Goal: Task Accomplishment & Management: Use online tool/utility

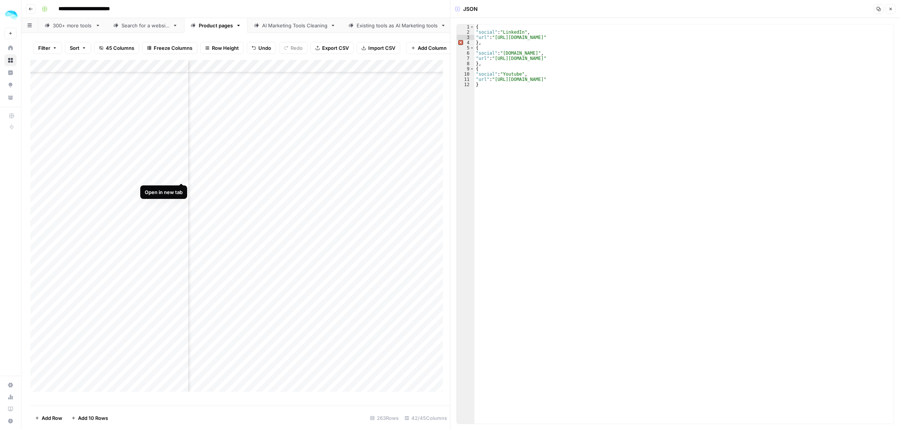
click at [179, 176] on div "Add Column" at bounding box center [239, 229] width 419 height 339
click at [345, 177] on div "Add Column" at bounding box center [239, 229] width 419 height 339
click at [312, 178] on div "Add Column" at bounding box center [239, 229] width 419 height 339
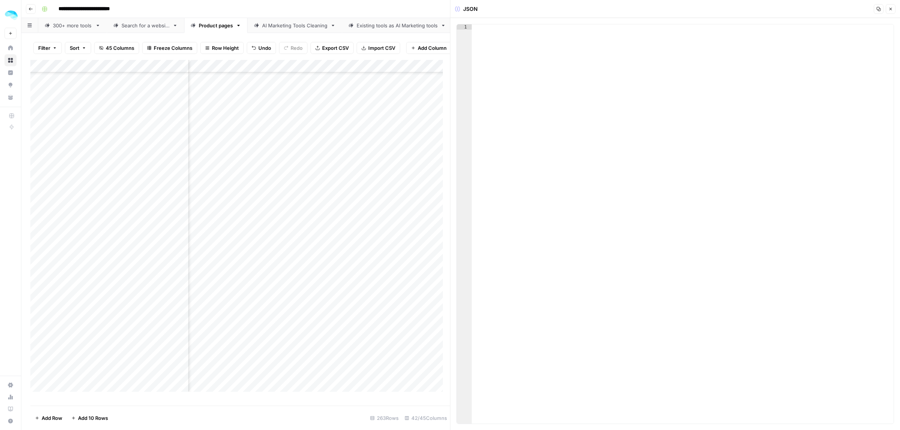
click at [331, 185] on div "Add Column" at bounding box center [239, 229] width 419 height 339
click at [893, 9] on button "Close" at bounding box center [890, 9] width 10 height 10
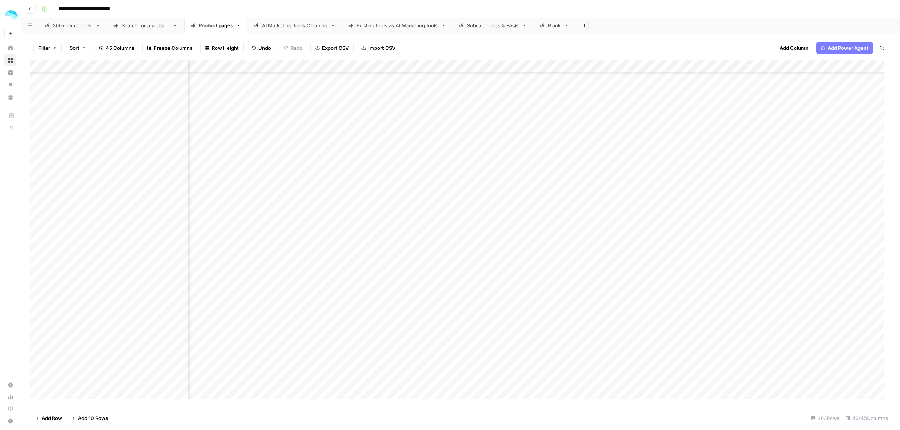
scroll to position [2663, 678]
click at [421, 181] on div "Add Column" at bounding box center [460, 233] width 860 height 346
click at [421, 181] on div at bounding box center [407, 182] width 235 height 14
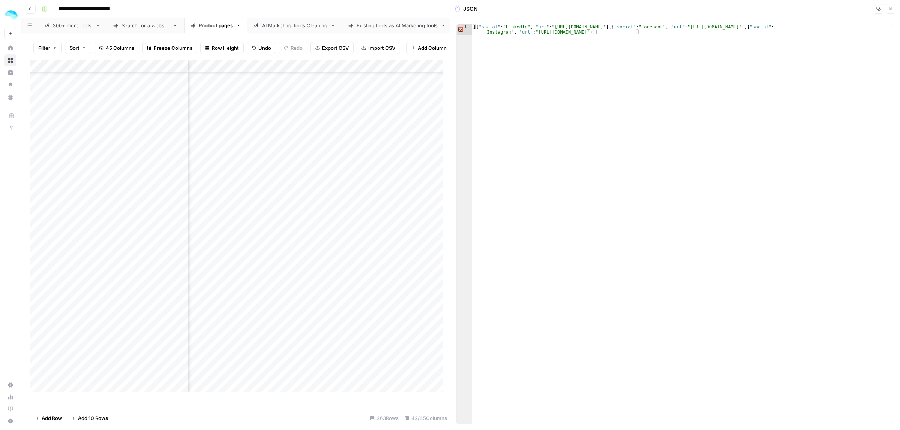
click at [182, 187] on div "Add Column" at bounding box center [239, 229] width 419 height 339
click at [315, 199] on div "Add Column" at bounding box center [239, 229] width 419 height 339
click at [181, 201] on div "Add Column" at bounding box center [239, 229] width 419 height 339
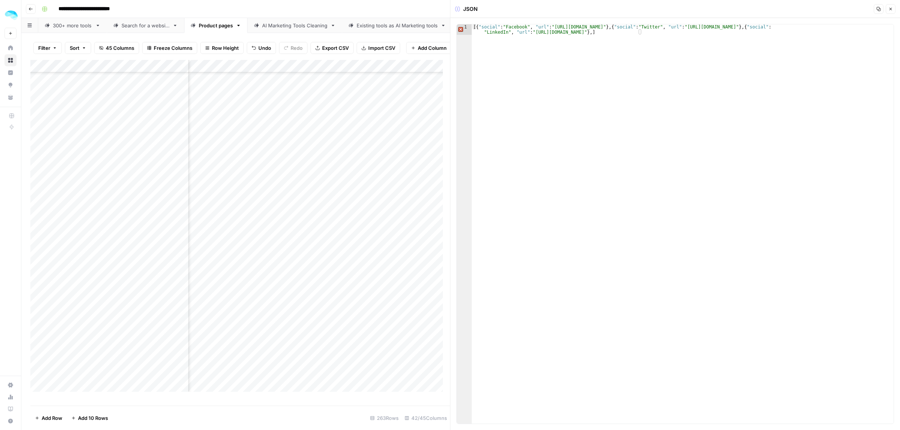
click at [229, 202] on div "Add Column" at bounding box center [239, 229] width 419 height 339
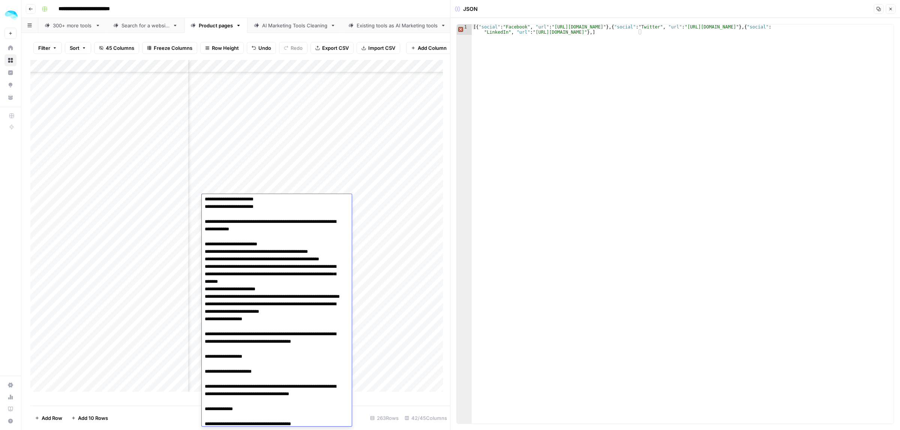
scroll to position [93, 0]
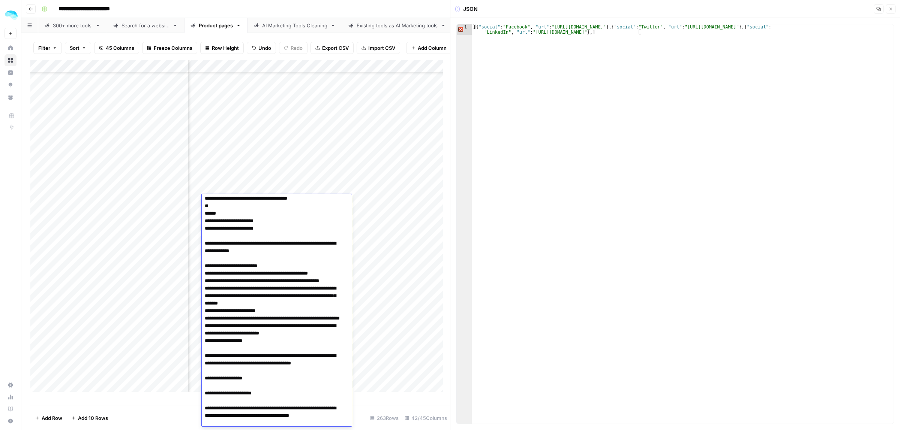
click at [386, 199] on div "Add Column" at bounding box center [239, 229] width 419 height 339
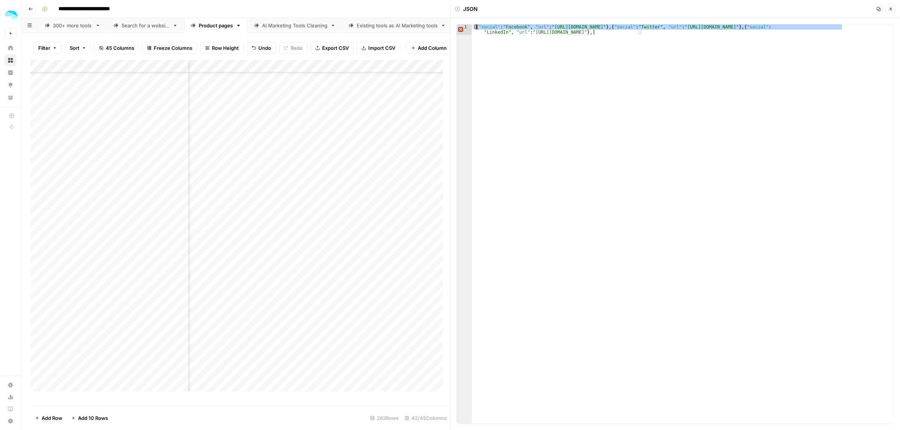
drag, startPoint x: 842, startPoint y: 27, endPoint x: 477, endPoint y: 28, distance: 365.1
click at [477, 28] on div "[{ "social" : "Facebook" , "url" : "[URL][DOMAIN_NAME]" } , { "social" : "Twitt…" at bounding box center [683, 234] width 422 height 421
drag, startPoint x: 842, startPoint y: 27, endPoint x: 483, endPoint y: 40, distance: 359.0
click at [476, 28] on div "[{ "social" : "Facebook" , "url" : "[URL][DOMAIN_NAME]" } , { "social" : "Twitt…" at bounding box center [683, 234] width 422 height 421
type textarea "**********"
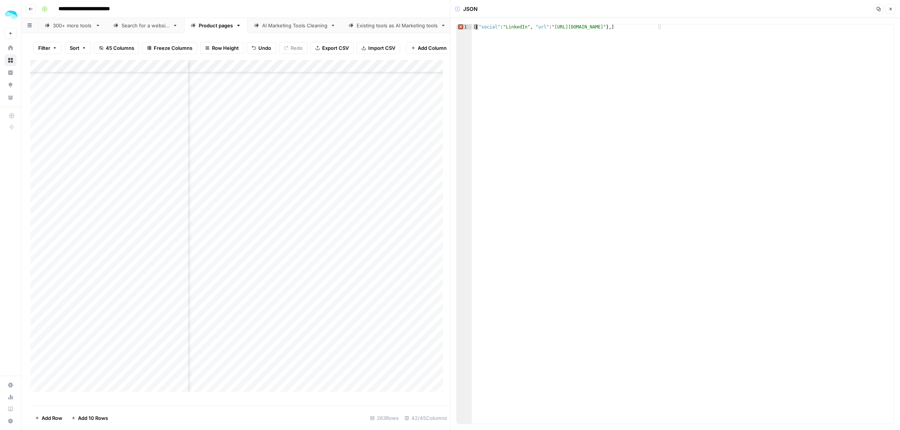
scroll to position [2663, 722]
click at [292, 213] on div "Add Column" at bounding box center [239, 229] width 419 height 339
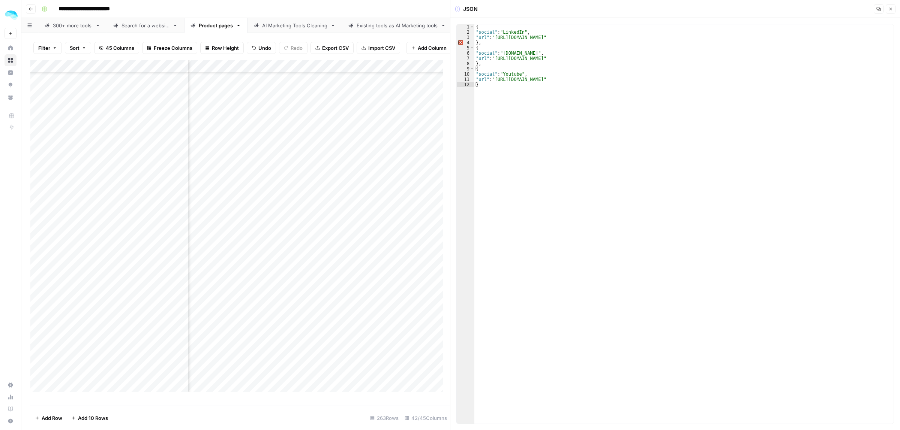
click at [183, 213] on div "Add Column" at bounding box center [239, 229] width 419 height 339
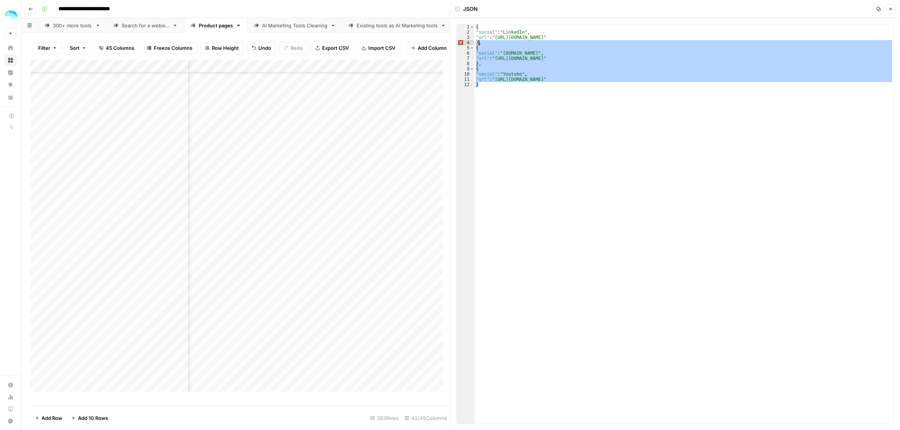
drag, startPoint x: 482, startPoint y: 85, endPoint x: 479, endPoint y: 43, distance: 42.2
click at [479, 43] on div "{ "social" : "LinkedIn" , "url" : "[URL][DOMAIN_NAME]" } , { "social" : "[DOMAI…" at bounding box center [683, 229] width 419 height 410
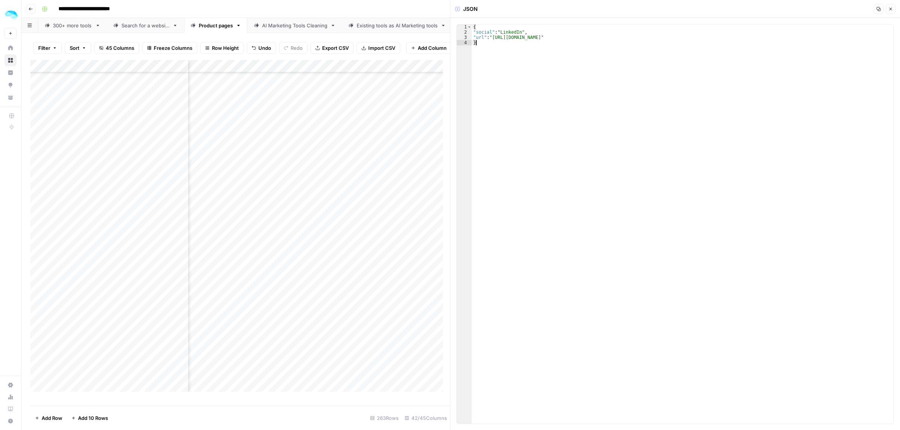
type textarea "*"
click at [270, 228] on div "Add Column" at bounding box center [239, 229] width 419 height 339
click at [179, 227] on div "Add Column" at bounding box center [239, 229] width 419 height 339
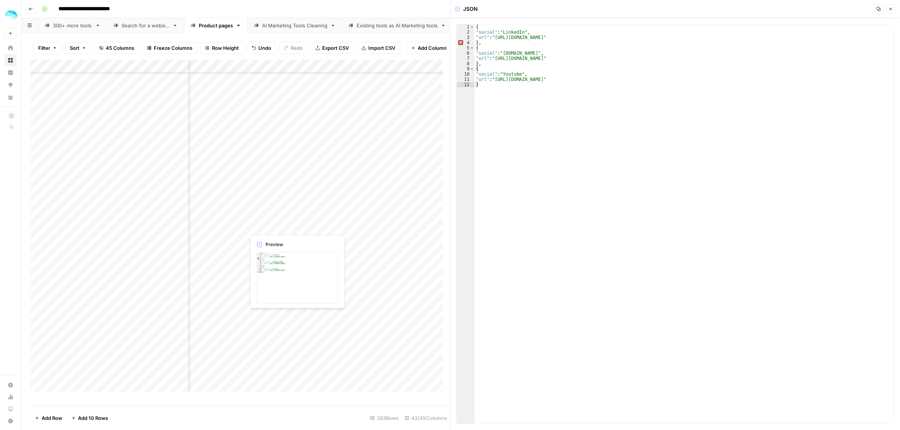
click at [353, 227] on div "Add Column" at bounding box center [239, 229] width 419 height 339
click at [266, 148] on div "Add Column" at bounding box center [239, 229] width 419 height 339
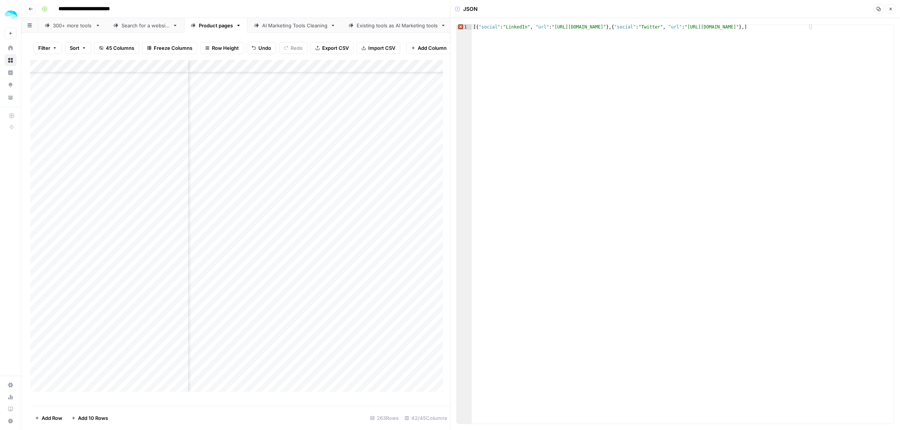
click at [181, 144] on div "Add Column" at bounding box center [239, 229] width 419 height 339
click at [298, 160] on div "Add Column" at bounding box center [239, 229] width 419 height 339
drag, startPoint x: 629, startPoint y: 33, endPoint x: 615, endPoint y: 33, distance: 13.9
click at [615, 33] on div "[{ "social" : "LinkedIn" , "url" : "[URL][DOMAIN_NAME]" } , { "social" : "Twitt…" at bounding box center [683, 234] width 422 height 421
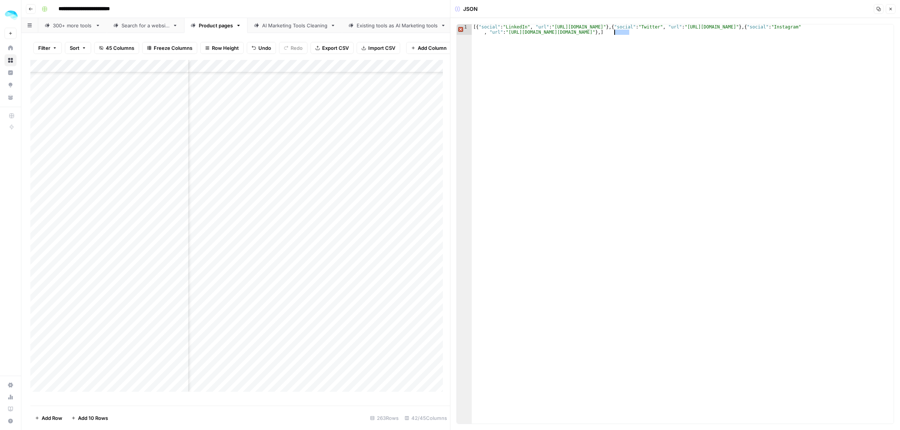
type textarea "**********"
click at [261, 171] on div "Add Column" at bounding box center [239, 229] width 419 height 339
drag, startPoint x: 728, startPoint y: 27, endPoint x: 567, endPoint y: 30, distance: 160.5
click at [567, 30] on div "[{ "social" : "YouTube" , "url" : "[URL][DOMAIN_NAME]" } , ]" at bounding box center [683, 229] width 422 height 410
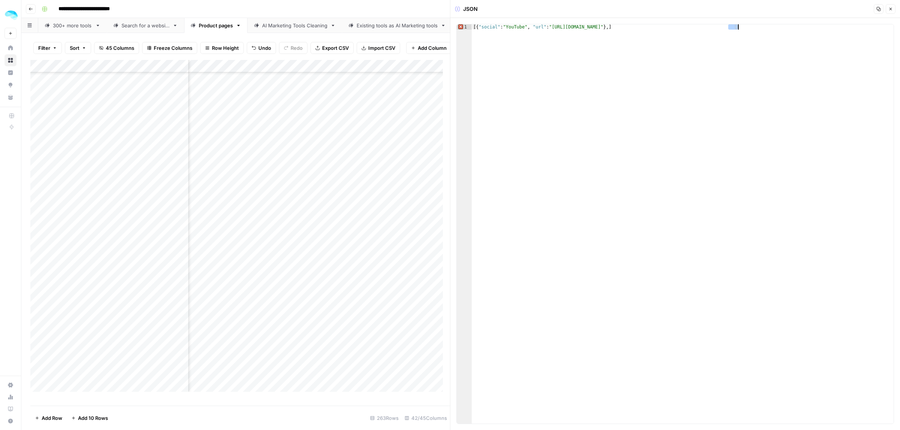
click at [180, 171] on div "Add Column" at bounding box center [239, 229] width 419 height 339
drag, startPoint x: 523, startPoint y: 27, endPoint x: 506, endPoint y: 27, distance: 16.5
click at [506, 27] on div "[{ "social" : "YouTube" , "url" : "[URL][DOMAIN_NAME]" } , ]" at bounding box center [683, 229] width 422 height 410
paste textarea
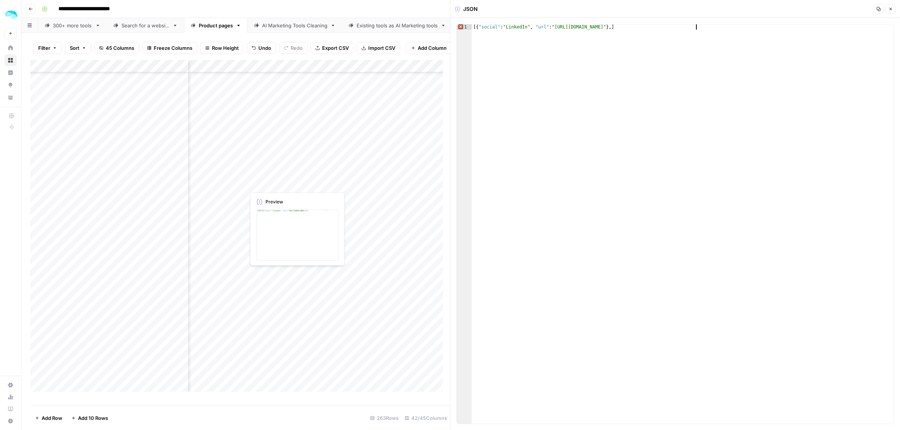
type textarea "**********"
click at [283, 185] on div "Add Column" at bounding box center [239, 229] width 419 height 339
click at [383, 148] on div "Add Column" at bounding box center [239, 229] width 419 height 339
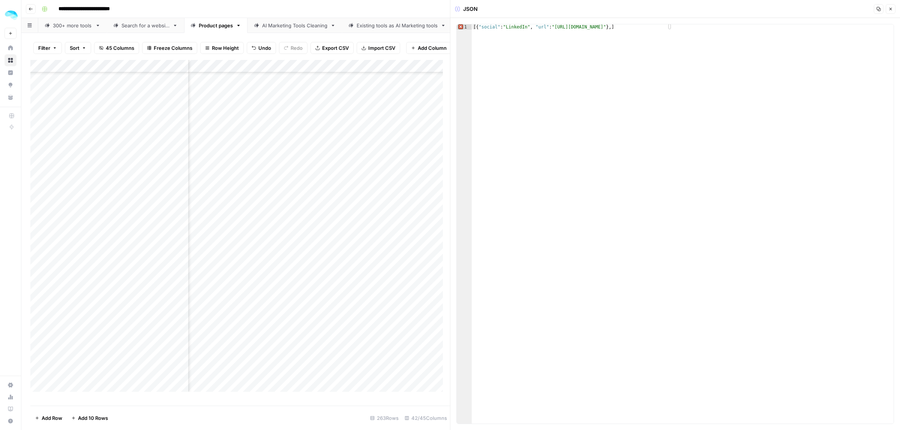
click at [383, 148] on div "Add Column" at bounding box center [239, 229] width 419 height 339
click at [318, 156] on div at bounding box center [362, 150] width 235 height 14
click at [315, 162] on div "Add Column" at bounding box center [239, 229] width 419 height 339
click at [180, 163] on div "Add Column" at bounding box center [239, 229] width 419 height 339
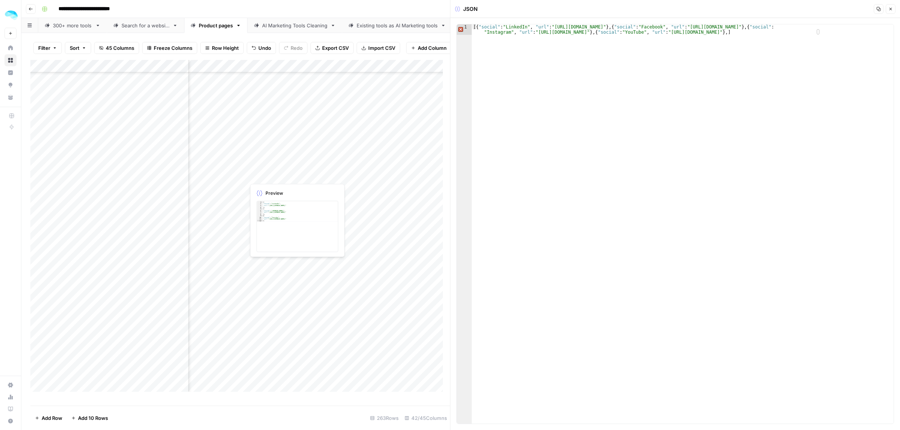
click at [285, 172] on div "Add Column" at bounding box center [239, 229] width 419 height 339
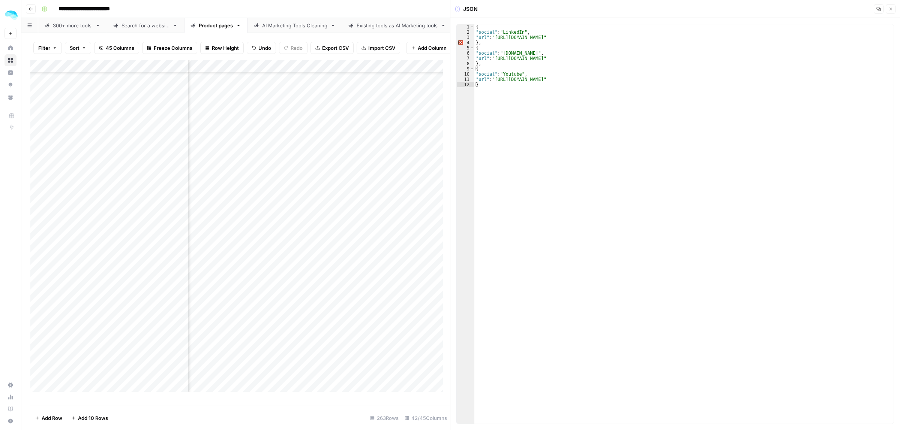
click at [180, 176] on div "Add Column" at bounding box center [239, 229] width 419 height 339
drag, startPoint x: 552, startPoint y: 58, endPoint x: 496, endPoint y: 56, distance: 56.3
click at [496, 56] on div "{ "social" : "LinkedIn" , "url" : "[URL][DOMAIN_NAME]" } , { "social" : "[DOMAI…" at bounding box center [683, 229] width 419 height 410
paste textarea "*****"
drag, startPoint x: 610, startPoint y: 80, endPoint x: 496, endPoint y: 79, distance: 114.3
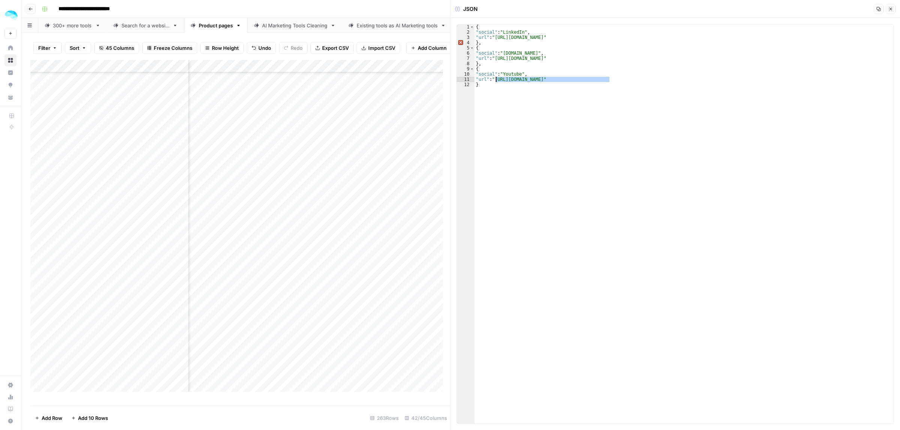
click at [496, 79] on div "{ "social" : "LinkedIn" , "url" : "[URL][DOMAIN_NAME]" } , { "social" : "[DOMAI…" at bounding box center [683, 229] width 419 height 410
paste textarea
type textarea "**********"
click at [283, 186] on div "Add Column" at bounding box center [239, 229] width 419 height 339
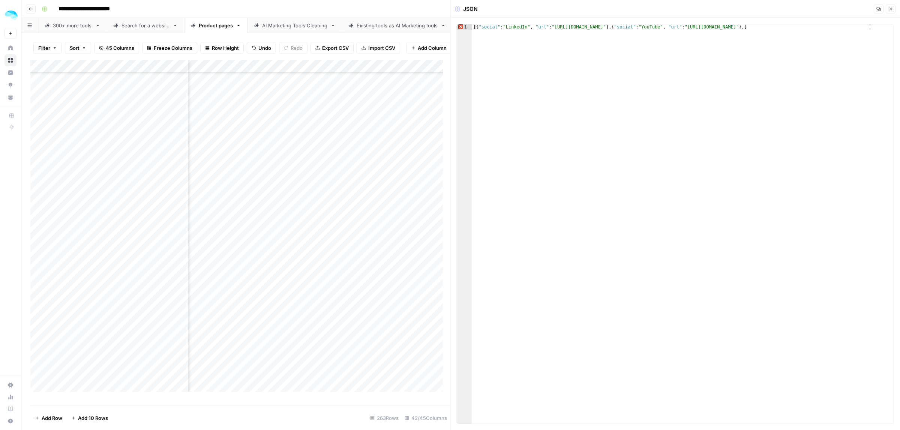
click at [180, 187] on div "Add Column" at bounding box center [239, 229] width 419 height 339
click at [279, 204] on div "Add Column" at bounding box center [239, 229] width 419 height 339
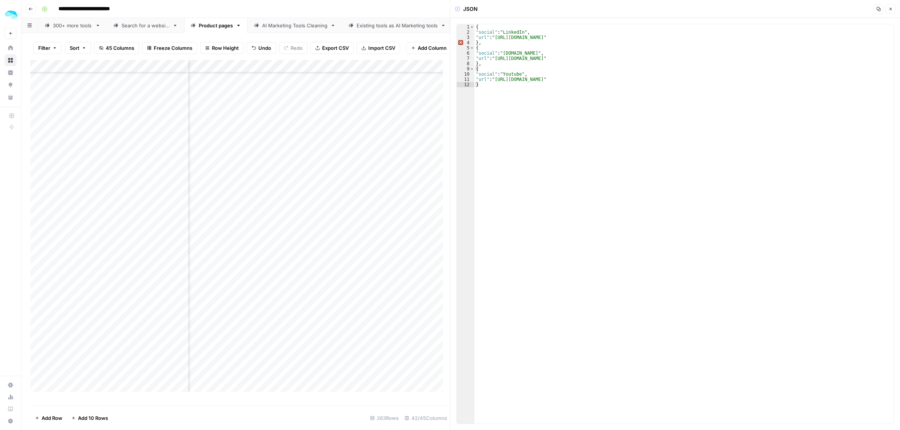
click at [180, 200] on div "Add Column" at bounding box center [239, 229] width 419 height 339
drag, startPoint x: 600, startPoint y: 38, endPoint x: 497, endPoint y: 38, distance: 103.1
click at [497, 38] on div "{ "social" : "LinkedIn" , "url" : "[URL][DOMAIN_NAME]" } , { "social" : "[DOMAI…" at bounding box center [683, 229] width 419 height 410
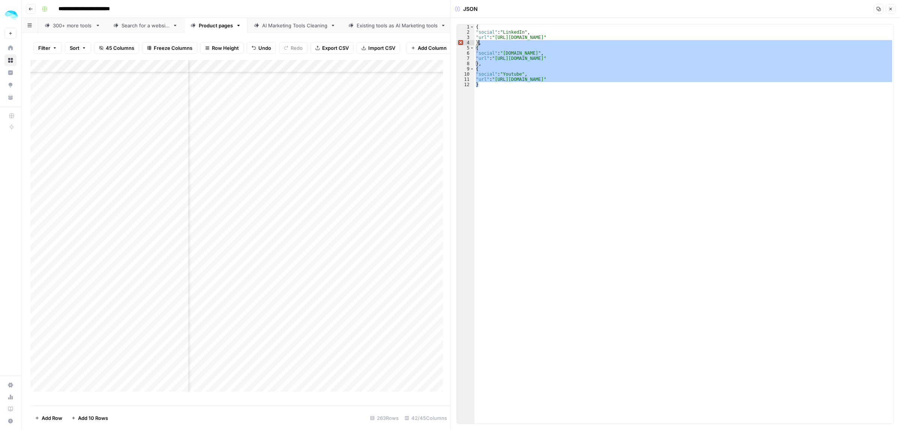
drag, startPoint x: 486, startPoint y: 88, endPoint x: 479, endPoint y: 43, distance: 45.5
click at [479, 43] on div "{ "social" : "LinkedIn" , "url" : "[URL][DOMAIN_NAME]" } , { "social" : "[DOMAI…" at bounding box center [683, 229] width 419 height 410
type textarea "*"
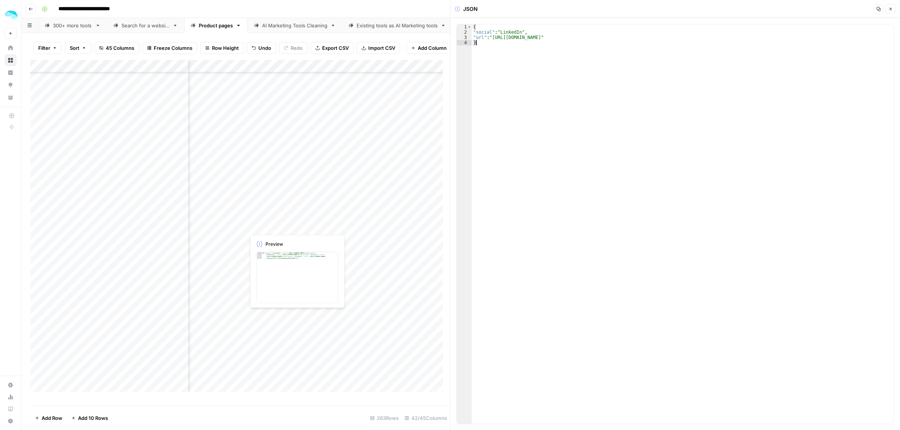
click at [284, 214] on div "Add Column" at bounding box center [239, 229] width 419 height 339
click at [182, 166] on div "Add Column" at bounding box center [239, 229] width 419 height 339
click at [289, 184] on div "Add Column" at bounding box center [239, 229] width 419 height 339
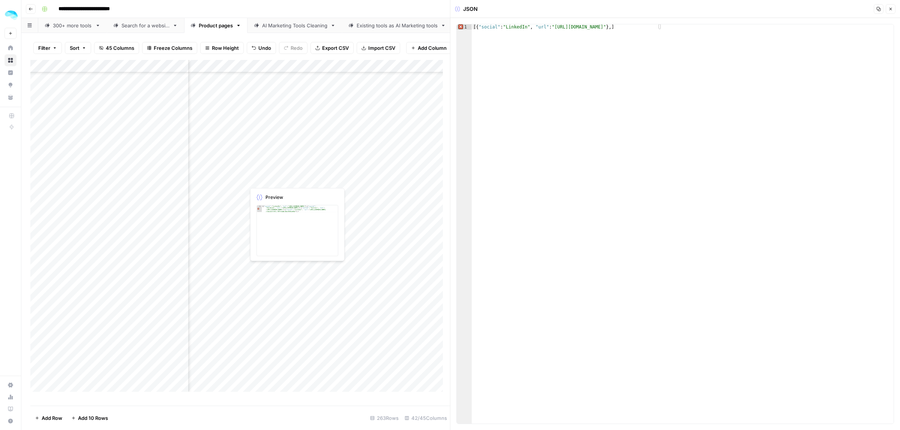
click at [289, 184] on div "Add Column" at bounding box center [239, 229] width 419 height 339
type textarea "**********"
drag, startPoint x: 794, startPoint y: 33, endPoint x: 658, endPoint y: 36, distance: 136.1
click at [657, 34] on div "[{ "social" : "LinkedIn" , "url" : "[URL][DOMAIN_NAME]" } , { "social" : "Faceb…" at bounding box center [683, 234] width 422 height 421
click at [290, 190] on div "Add Column" at bounding box center [239, 229] width 419 height 339
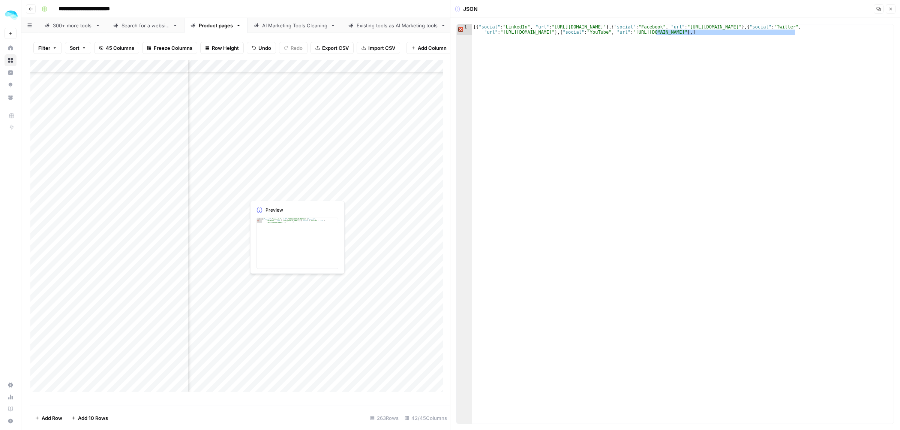
click at [290, 190] on div "Add Column" at bounding box center [239, 229] width 419 height 339
click at [338, 204] on div "Add Column" at bounding box center [239, 229] width 419 height 339
click at [181, 204] on div "Add Column" at bounding box center [239, 229] width 419 height 339
drag, startPoint x: 668, startPoint y: 28, endPoint x: 553, endPoint y: 27, distance: 114.4
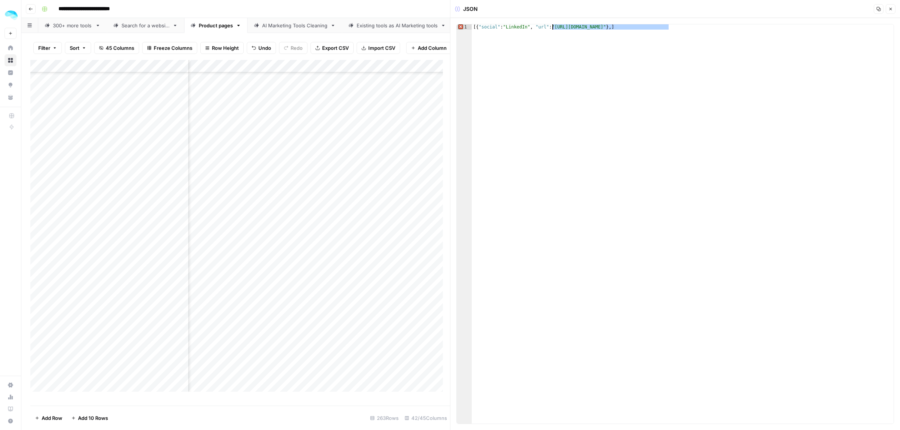
click at [553, 27] on div "[{ "social" : "LinkedIn" , "url" : "[URL][DOMAIN_NAME]" } , ]" at bounding box center [683, 229] width 422 height 410
paste textarea "*"
type textarea "**********"
click at [275, 215] on div "Add Column" at bounding box center [239, 229] width 419 height 339
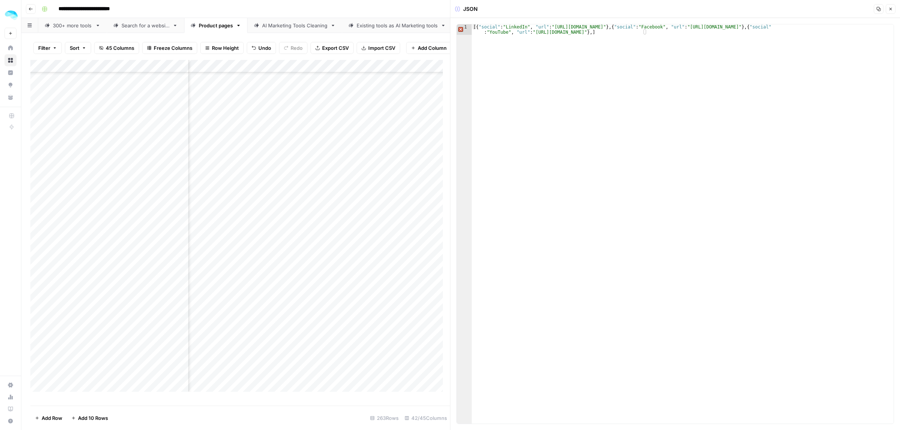
click at [272, 230] on div "Add Column" at bounding box center [239, 229] width 419 height 339
click at [181, 230] on div "Add Column" at bounding box center [239, 229] width 419 height 339
type input "****"
click at [417, 72] on icon "Previous Result" at bounding box center [416, 69] width 6 height 6
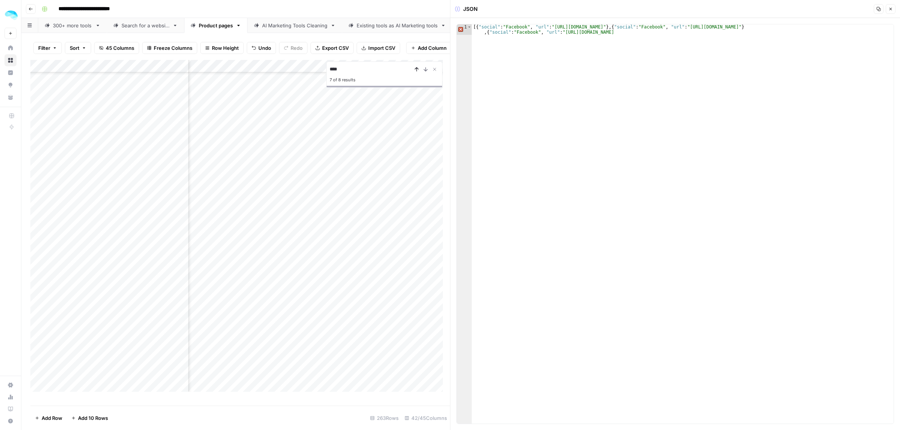
click at [417, 72] on icon "Previous Result" at bounding box center [416, 69] width 6 height 6
click at [415, 72] on icon "Previous Result" at bounding box center [416, 69] width 6 height 6
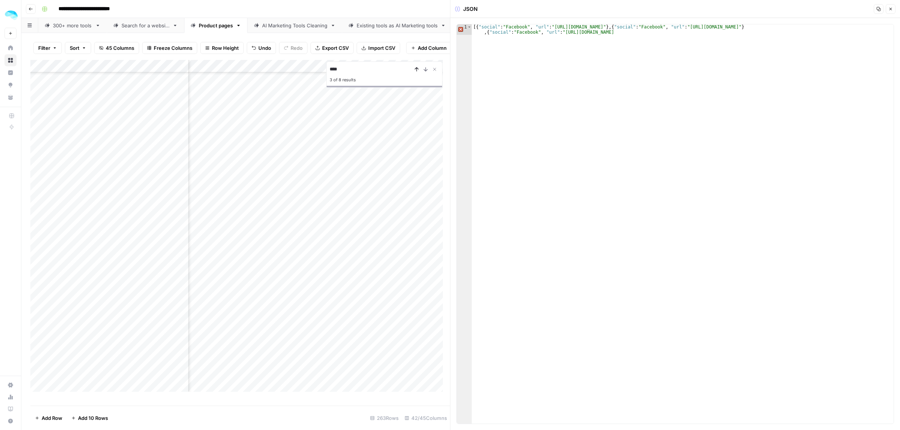
click at [415, 72] on icon "Previous Result" at bounding box center [416, 69] width 6 height 6
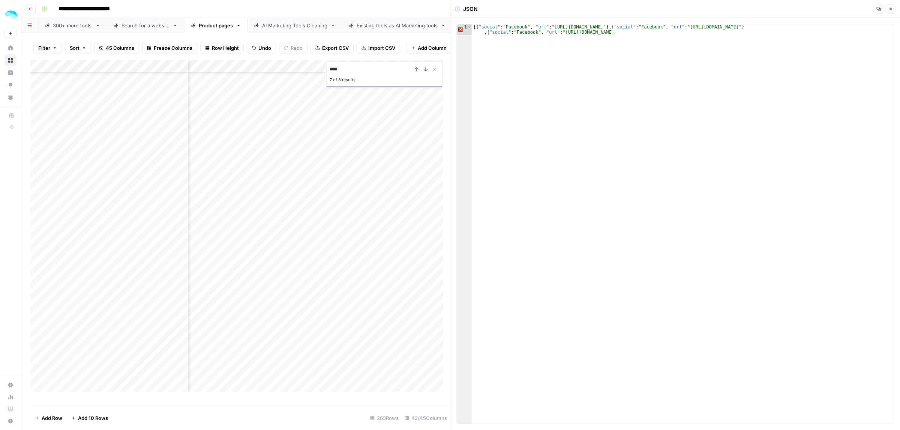
scroll to position [2782, 313]
click at [37, 300] on div "Add Column" at bounding box center [239, 229] width 419 height 339
click at [52, 416] on span "Delete 1 Row" at bounding box center [50, 418] width 30 height 7
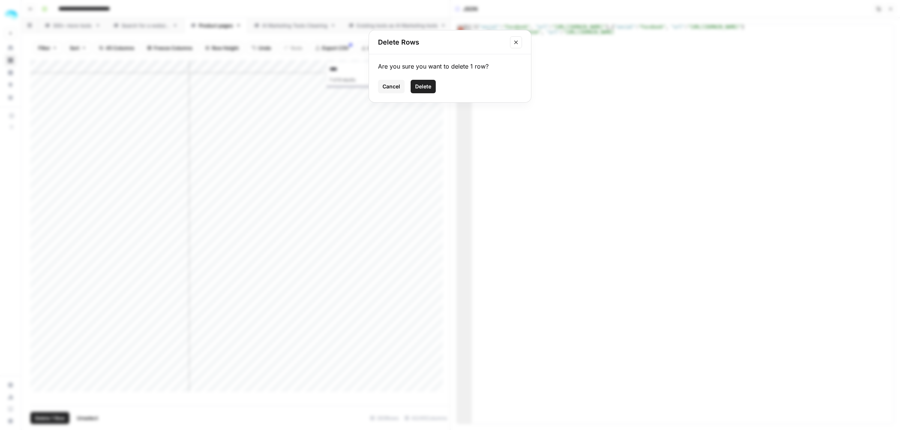
click at [421, 87] on span "Delete" at bounding box center [423, 86] width 16 height 7
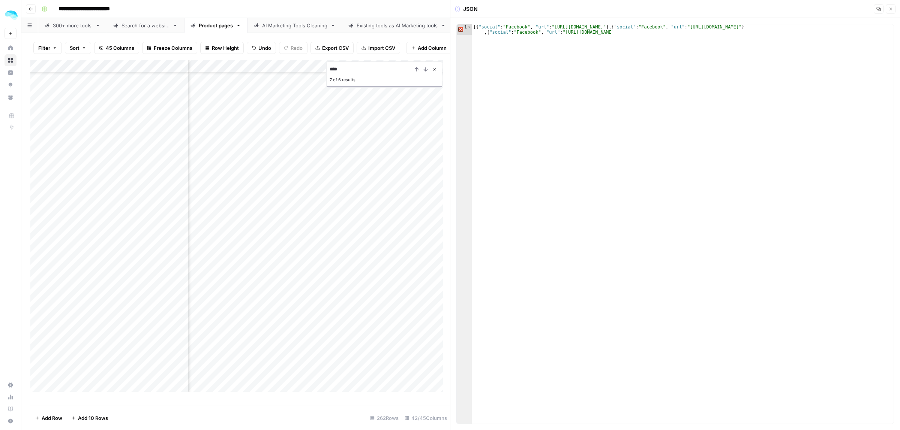
click at [437, 72] on icon "Close Search" at bounding box center [434, 69] width 6 height 6
click at [309, 253] on div "Add Column" at bounding box center [239, 229] width 419 height 339
click at [310, 253] on div "Add Column" at bounding box center [239, 229] width 419 height 339
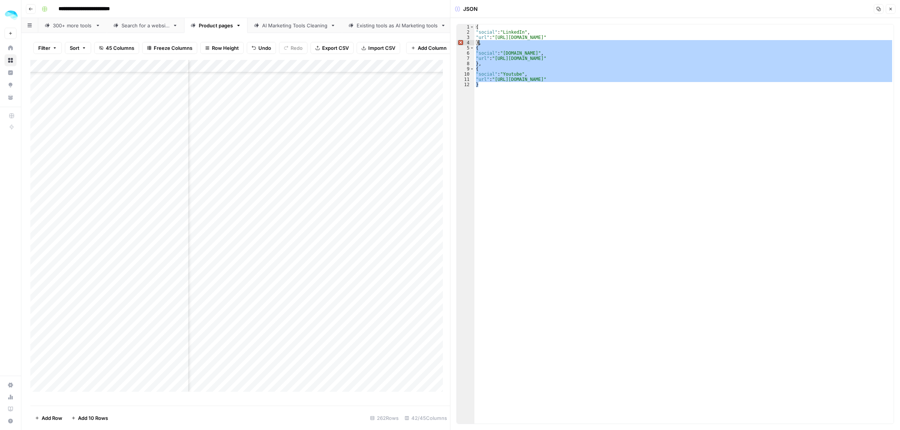
drag, startPoint x: 496, startPoint y: 87, endPoint x: 478, endPoint y: 43, distance: 46.6
click at [478, 43] on div "{ "social" : "LinkedIn" , "url" : "[URL][DOMAIN_NAME]" } , { "social" : "[DOMAI…" at bounding box center [683, 229] width 419 height 410
type textarea "*"
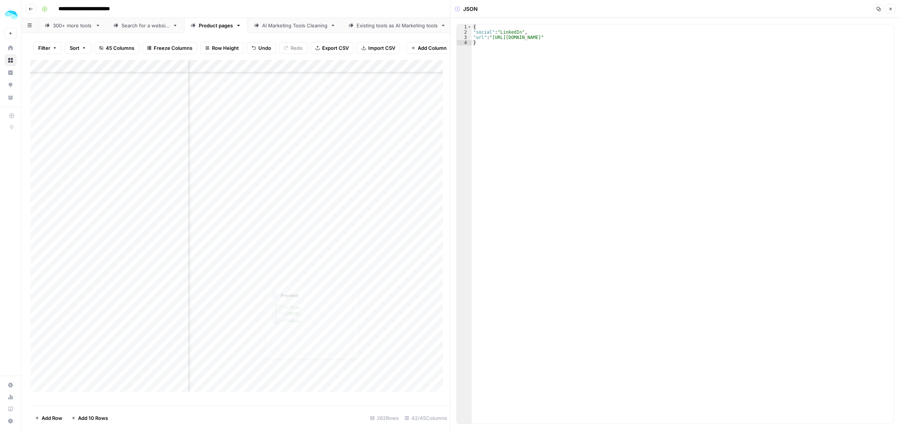
click at [318, 265] on div "Add Column" at bounding box center [239, 229] width 419 height 339
click at [182, 264] on div "Add Column" at bounding box center [239, 229] width 419 height 339
drag, startPoint x: 563, startPoint y: 58, endPoint x: 496, endPoint y: 61, distance: 67.5
click at [496, 61] on div "{ "social" : "LinkedIn" , "url" : "[URL][DOMAIN_NAME]" } , { "social" : "[DOMAI…" at bounding box center [683, 229] width 419 height 410
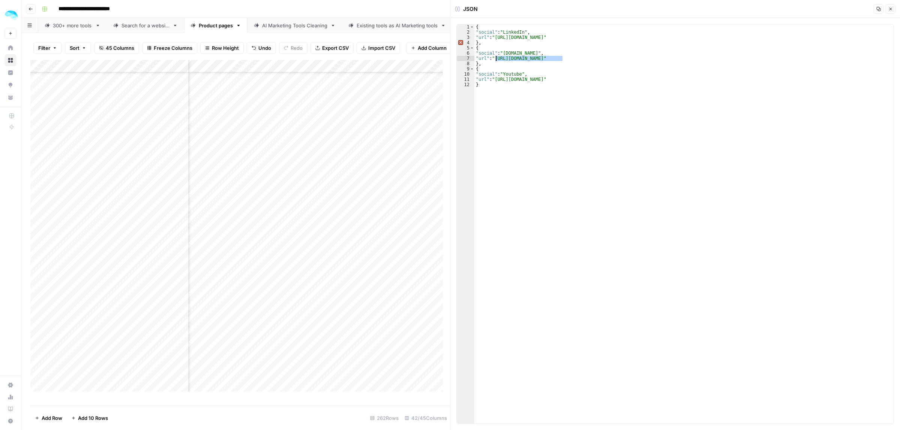
paste textarea
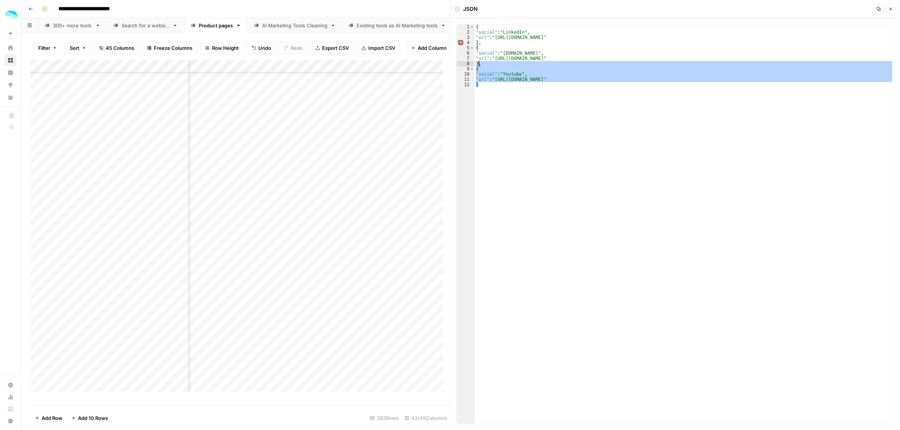
drag, startPoint x: 491, startPoint y: 85, endPoint x: 479, endPoint y: 66, distance: 22.4
click at [479, 66] on div "{ "social" : "LinkedIn" , "url" : "[URL][DOMAIN_NAME]" } , { "social" : "[DOMAI…" at bounding box center [683, 229] width 419 height 410
type textarea "*"
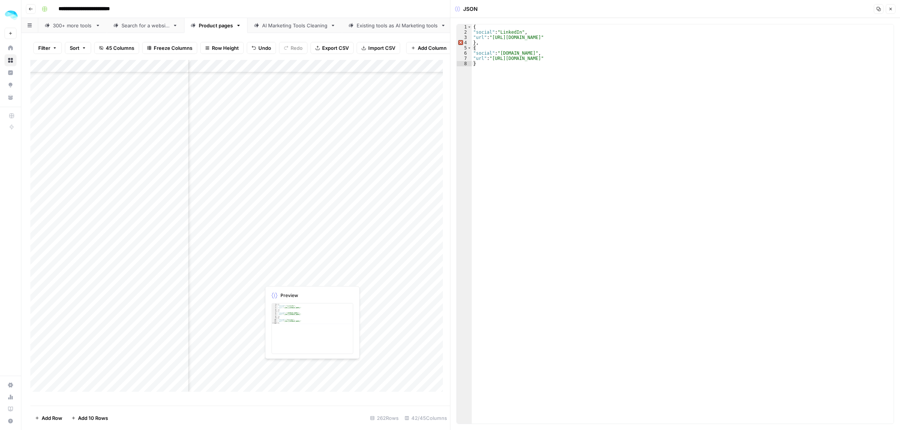
click at [295, 276] on div "Add Column" at bounding box center [239, 229] width 419 height 339
click at [180, 276] on div "Add Column" at bounding box center [239, 229] width 419 height 339
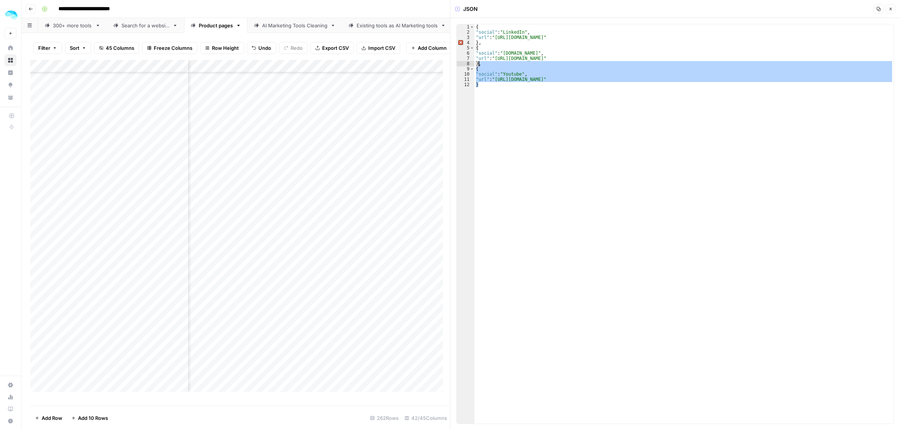
drag, startPoint x: 491, startPoint y: 93, endPoint x: 478, endPoint y: 66, distance: 29.8
click at [478, 66] on div "{ "social" : "LinkedIn" , "url" : "[URL][DOMAIN_NAME]" } , { "social" : "[DOMAI…" at bounding box center [683, 229] width 419 height 410
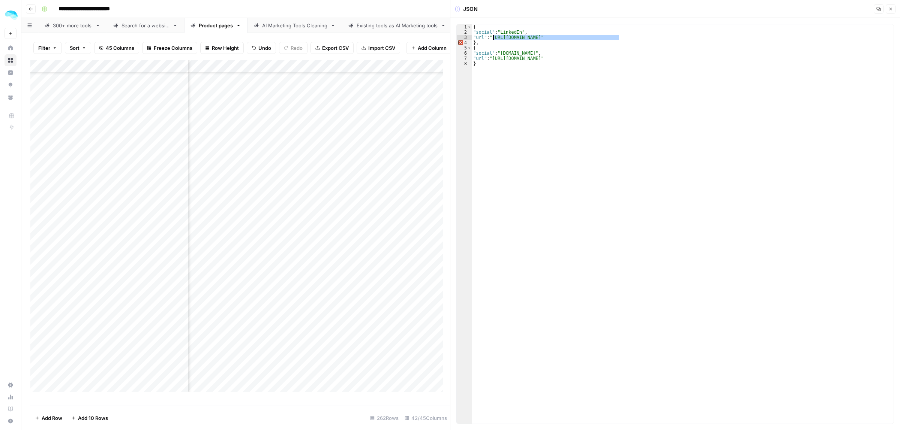
drag, startPoint x: 620, startPoint y: 37, endPoint x: 493, endPoint y: 38, distance: 126.3
click at [493, 38] on div "{ "social" : "LinkedIn" , "url" : "[URL][DOMAIN_NAME]" } , { "social" : "[DOMAI…" at bounding box center [683, 229] width 422 height 410
paste textarea
drag, startPoint x: 567, startPoint y: 58, endPoint x: 493, endPoint y: 58, distance: 73.5
click at [493, 58] on div "{ "social" : "LinkedIn" , "url" : "[URL][DOMAIN_NAME]" } , { "social" : "[DOMAI…" at bounding box center [683, 229] width 422 height 410
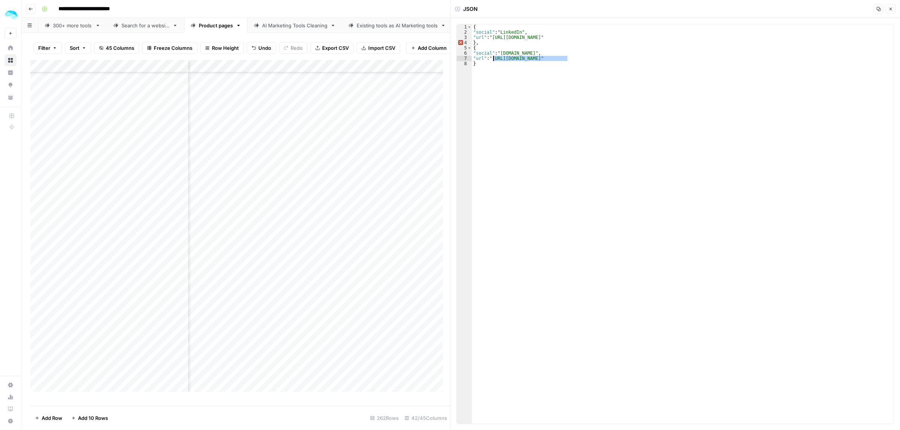
paste textarea "*****"
type textarea "**********"
click at [289, 100] on div "Add Column" at bounding box center [239, 229] width 419 height 339
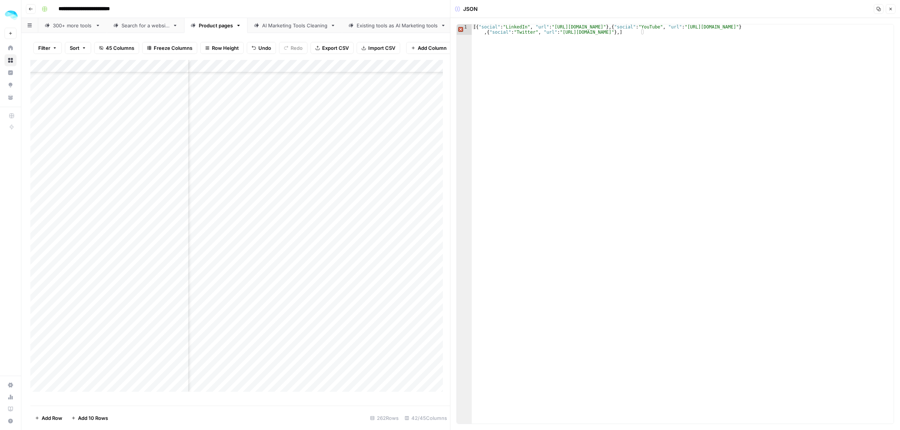
click at [180, 102] on div "Add Column" at bounding box center [239, 229] width 419 height 339
type textarea "**********"
drag, startPoint x: 879, startPoint y: 27, endPoint x: 741, endPoint y: 29, distance: 138.7
click at [741, 29] on div "[{ "social" : "LinkedIn" , "url" : "[URL][DOMAIN_NAME]" } , { "social" : "YouTu…" at bounding box center [683, 234] width 422 height 421
click at [301, 116] on div "Add Column" at bounding box center [239, 229] width 419 height 339
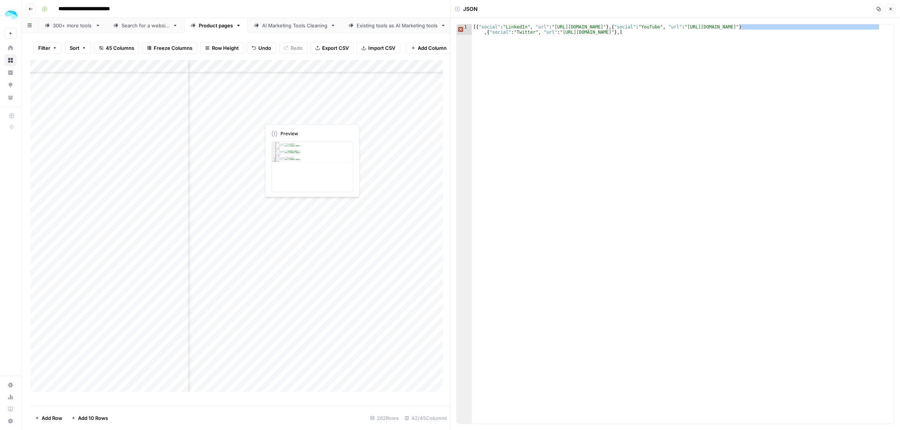
click at [301, 116] on div "Add Column" at bounding box center [239, 229] width 419 height 339
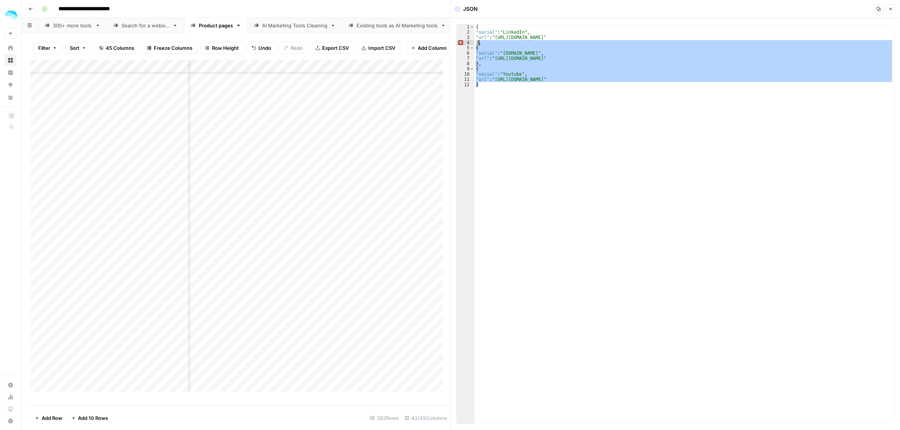
drag, startPoint x: 485, startPoint y: 84, endPoint x: 478, endPoint y: 45, distance: 39.5
click at [478, 45] on div "{ "social" : "LinkedIn" , "url" : "[URL][DOMAIN_NAME]" } , { "social" : "[DOMAI…" at bounding box center [683, 229] width 419 height 410
type textarea "*"
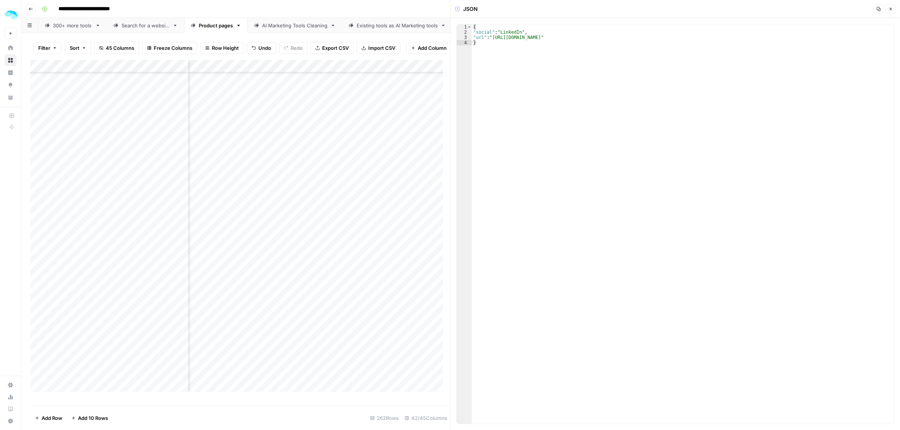
click at [313, 126] on div "Add Column" at bounding box center [239, 229] width 419 height 339
click at [180, 127] on div "Add Column" at bounding box center [239, 229] width 419 height 339
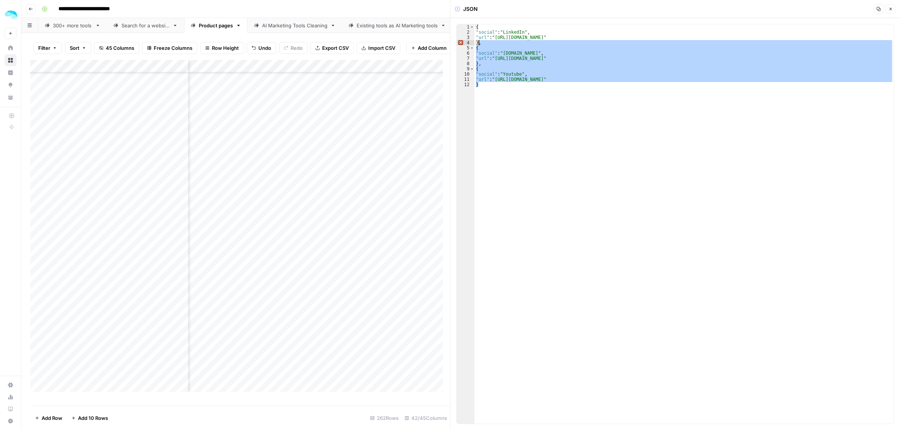
drag, startPoint x: 496, startPoint y: 88, endPoint x: 479, endPoint y: 45, distance: 45.9
click at [479, 45] on div "{ "social" : "LinkedIn" , "url" : "[URL][DOMAIN_NAME]" } , { "social" : "[DOMAI…" at bounding box center [683, 229] width 419 height 410
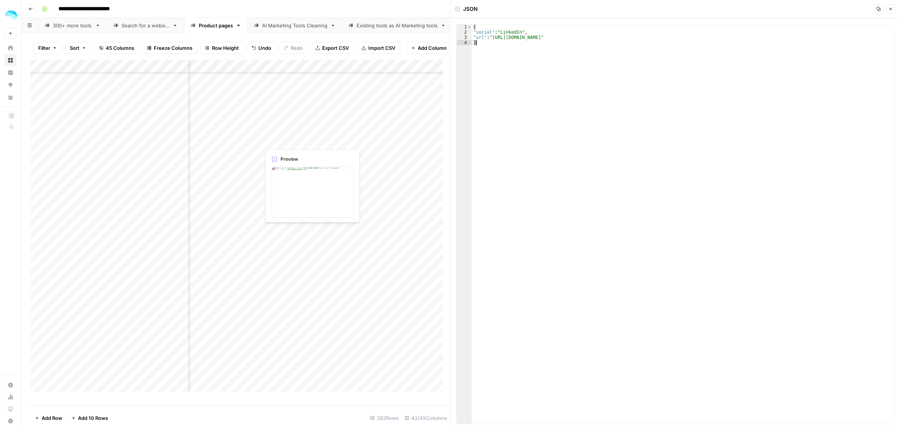
type textarea "*"
click at [310, 123] on div "Add Column" at bounding box center [239, 229] width 419 height 339
click at [306, 140] on div "Add Column" at bounding box center [239, 229] width 419 height 339
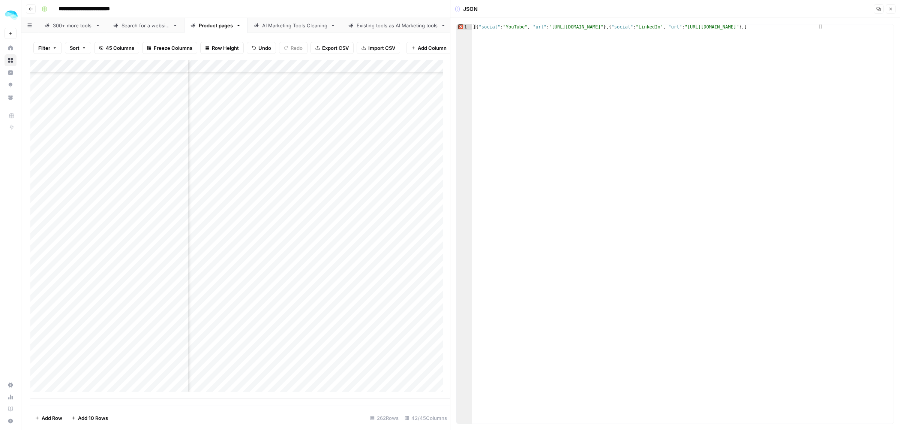
click at [306, 140] on div "Add Column" at bounding box center [239, 229] width 419 height 339
click at [179, 137] on div "Add Column" at bounding box center [239, 229] width 419 height 339
click at [297, 152] on div "Add Column" at bounding box center [239, 229] width 419 height 339
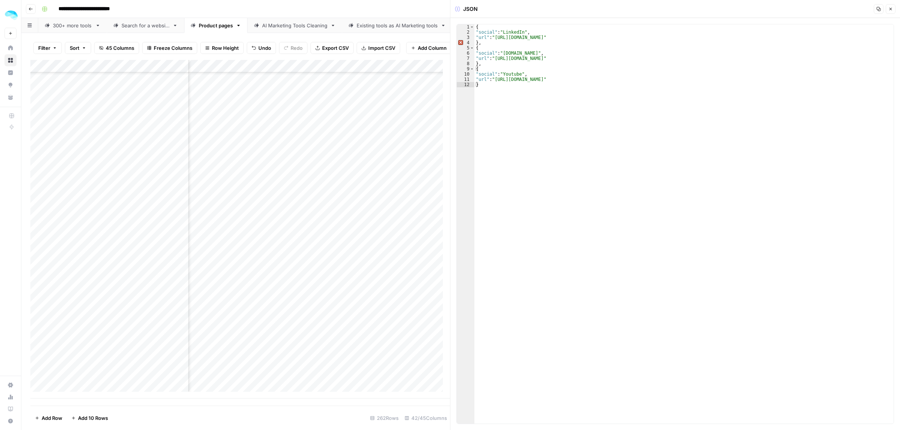
click at [178, 149] on div "Add Column" at bounding box center [239, 229] width 419 height 339
drag, startPoint x: 560, startPoint y: 58, endPoint x: 497, endPoint y: 57, distance: 63.7
click at [497, 57] on div "{ "social" : "LinkedIn" , "url" : "[URL][DOMAIN_NAME]" } , { "social" : "[DOMAI…" at bounding box center [683, 229] width 419 height 410
paste textarea "**"
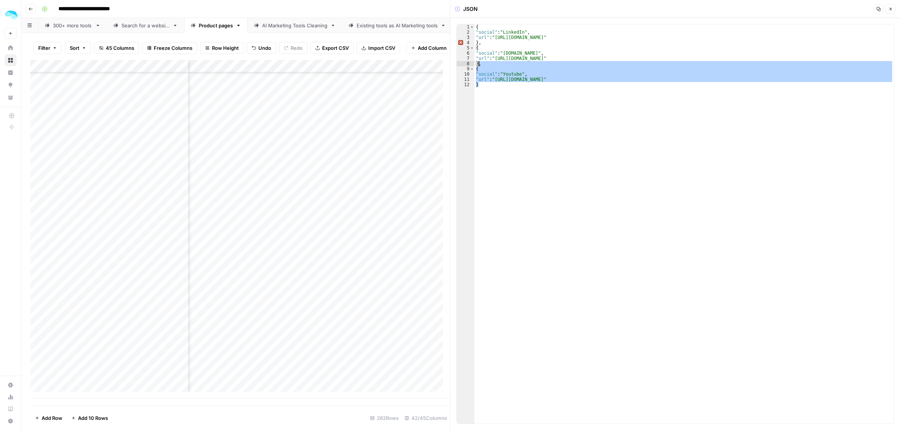
drag, startPoint x: 484, startPoint y: 87, endPoint x: 479, endPoint y: 66, distance: 22.2
click at [479, 66] on div "{ "social" : "LinkedIn" , "url" : "[URL][DOMAIN_NAME]" } , { "social" : "[DOMAI…" at bounding box center [683, 229] width 419 height 410
type textarea "*"
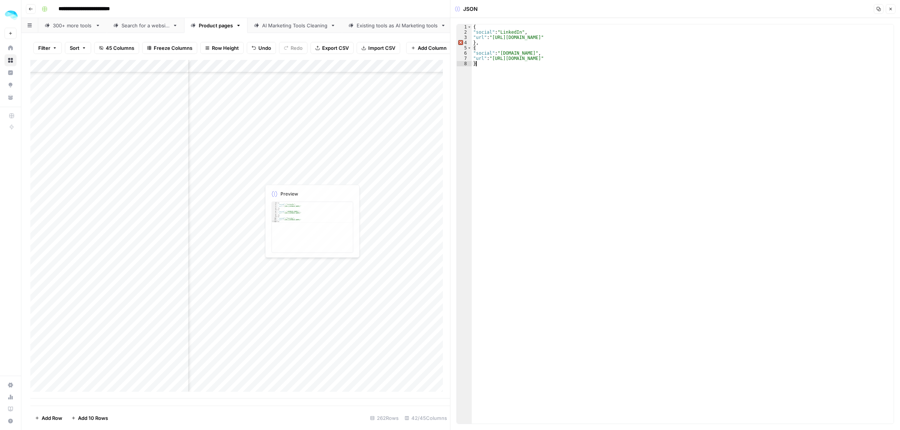
click at [293, 160] on div "Add Column" at bounding box center [239, 229] width 419 height 339
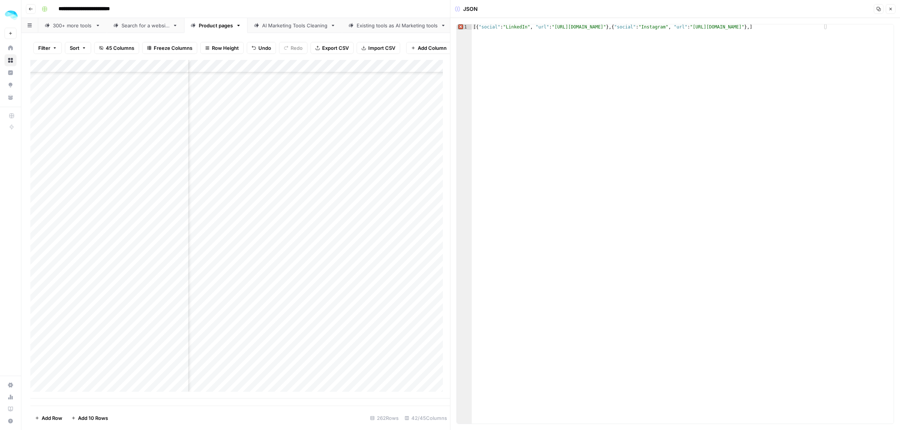
click at [182, 162] on div "Add Column" at bounding box center [239, 229] width 419 height 339
click at [358, 174] on div "Add Column" at bounding box center [239, 229] width 419 height 339
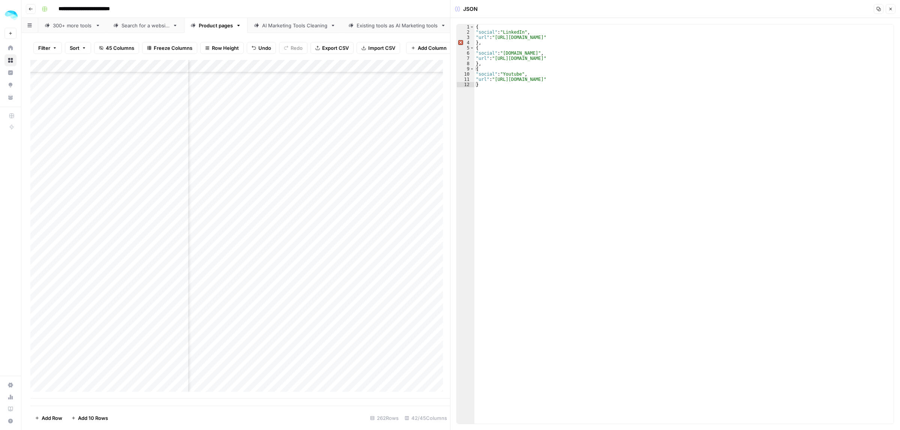
click at [182, 175] on div "Add Column" at bounding box center [239, 229] width 419 height 339
drag, startPoint x: 601, startPoint y: 37, endPoint x: 497, endPoint y: 36, distance: 104.2
click at [497, 36] on div "{ "social" : "LinkedIn" , "url" : "[URL][DOMAIN_NAME]" } , { "social" : "[DOMAI…" at bounding box center [683, 229] width 419 height 410
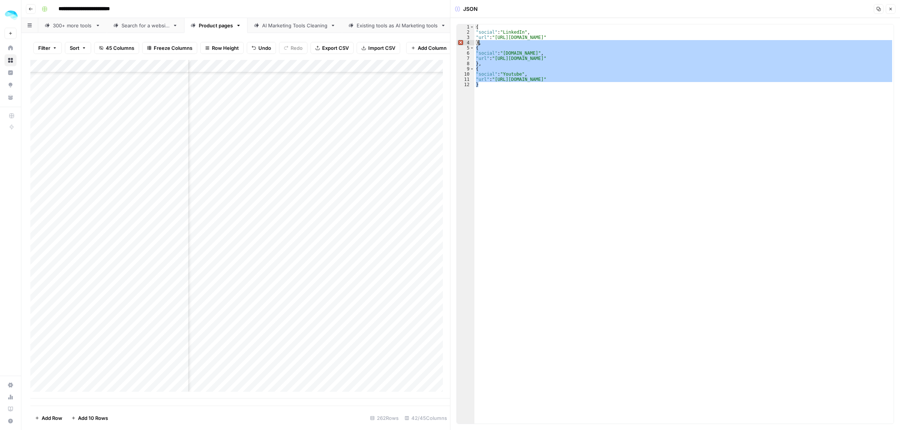
drag, startPoint x: 497, startPoint y: 71, endPoint x: 478, endPoint y: 43, distance: 33.5
click at [478, 43] on div "{ "social" : "LinkedIn" , "url" : "[URL][DOMAIN_NAME]" } , { "social" : "[DOMAI…" at bounding box center [683, 229] width 419 height 410
type textarea "*"
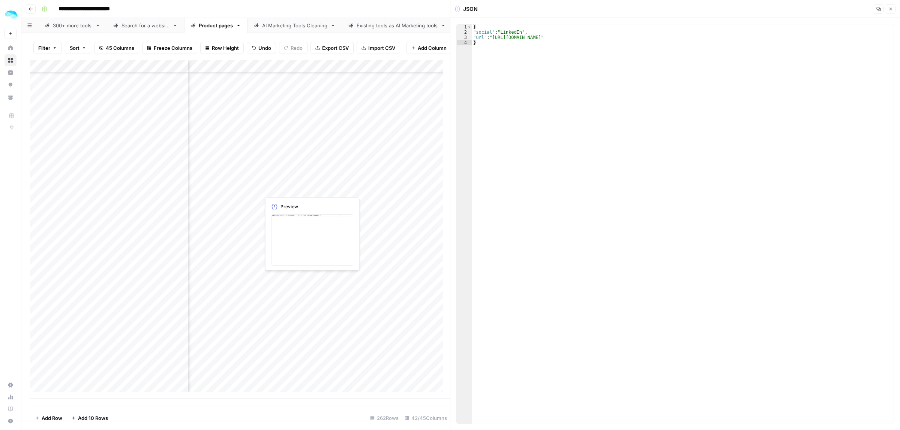
click at [304, 190] on div "Add Column" at bounding box center [239, 229] width 419 height 339
click at [179, 189] on div "Add Column" at bounding box center [239, 229] width 419 height 339
drag, startPoint x: 655, startPoint y: 27, endPoint x: 552, endPoint y: 29, distance: 103.5
click at [552, 29] on div "[{ "social" : "YouTube" , "url" : "[URL][DOMAIN_NAME]" } , ]" at bounding box center [683, 229] width 422 height 410
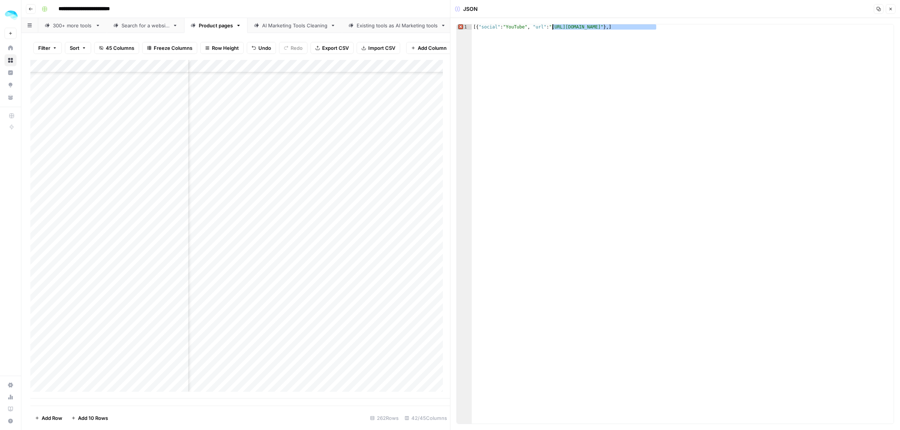
click at [552, 29] on div "[{ "social" : "YouTube" , "url" : "[URL][DOMAIN_NAME]" } , ]" at bounding box center [683, 224] width 422 height 400
drag, startPoint x: 656, startPoint y: 27, endPoint x: 550, endPoint y: 26, distance: 105.7
click at [550, 26] on div "[{ "social" : "YouTube" , "url" : "[URL][DOMAIN_NAME]" } , ]" at bounding box center [683, 229] width 422 height 410
paste textarea
drag, startPoint x: 522, startPoint y: 27, endPoint x: 505, endPoint y: 28, distance: 16.5
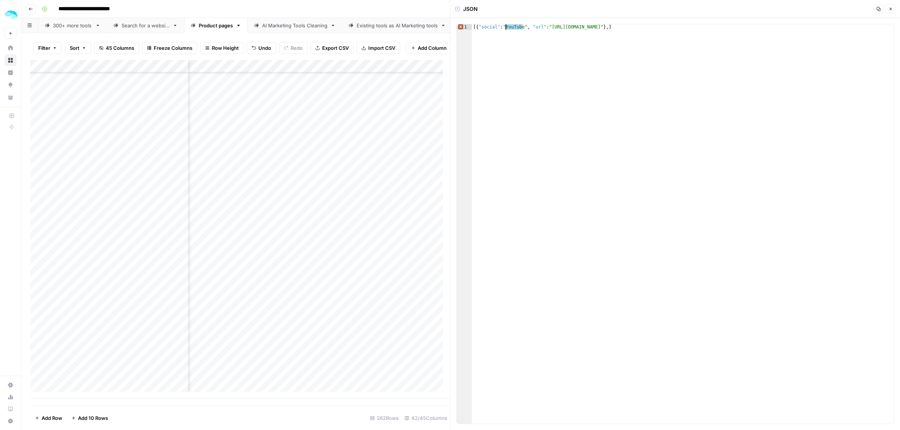
click at [505, 28] on div "[{ "social" : "YouTube" , "url" : "[URL][DOMAIN_NAME]" } , ]" at bounding box center [683, 229] width 422 height 410
type textarea "**********"
click at [338, 202] on div "Add Column" at bounding box center [239, 229] width 419 height 339
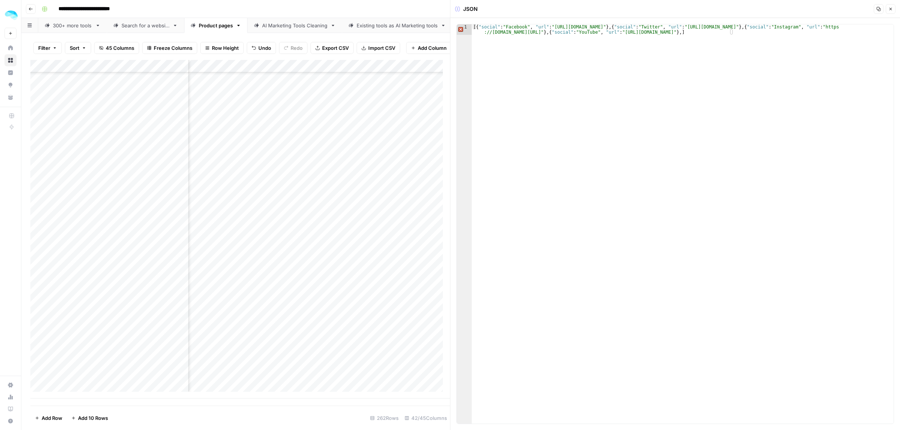
click at [309, 216] on div "Add Column" at bounding box center [239, 229] width 419 height 339
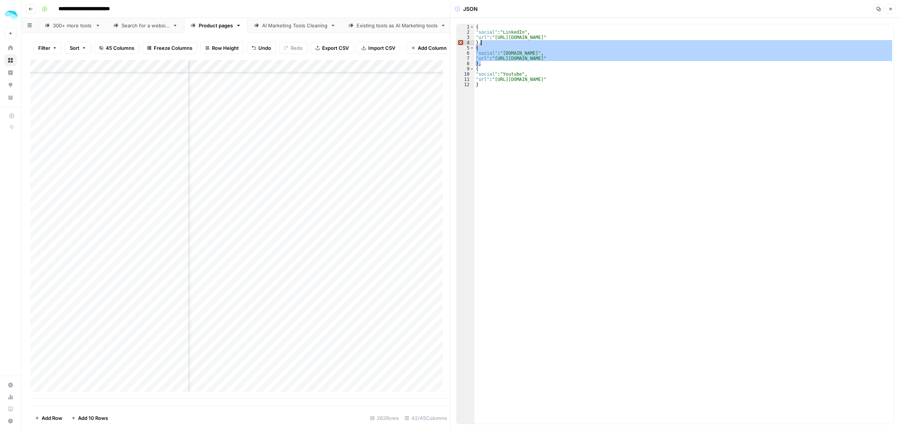
drag, startPoint x: 487, startPoint y: 65, endPoint x: 482, endPoint y: 44, distance: 21.7
click at [482, 43] on div "{ "social" : "LinkedIn" , "url" : "[URL][DOMAIN_NAME]" } , { "social" : "[DOMAI…" at bounding box center [683, 229] width 419 height 410
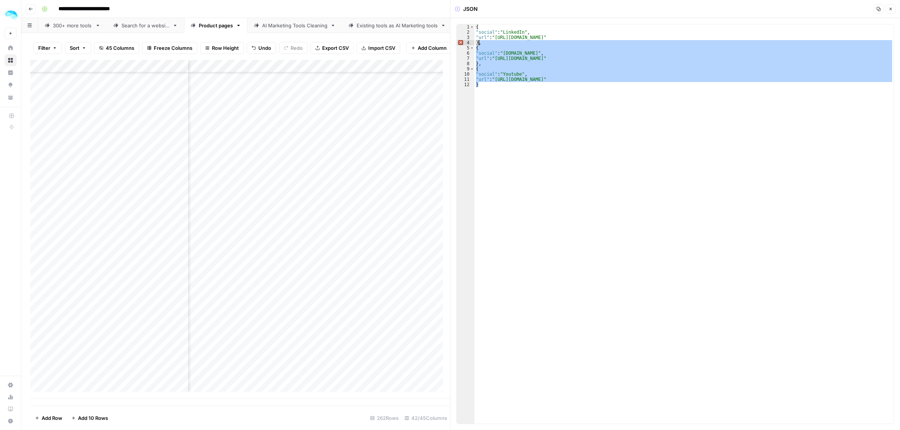
drag, startPoint x: 486, startPoint y: 74, endPoint x: 479, endPoint y: 42, distance: 33.0
click at [479, 42] on div "{ "social" : "LinkedIn" , "url" : "[URL][DOMAIN_NAME]" } , { "social" : "[DOMAI…" at bounding box center [683, 229] width 419 height 410
type textarea "*"
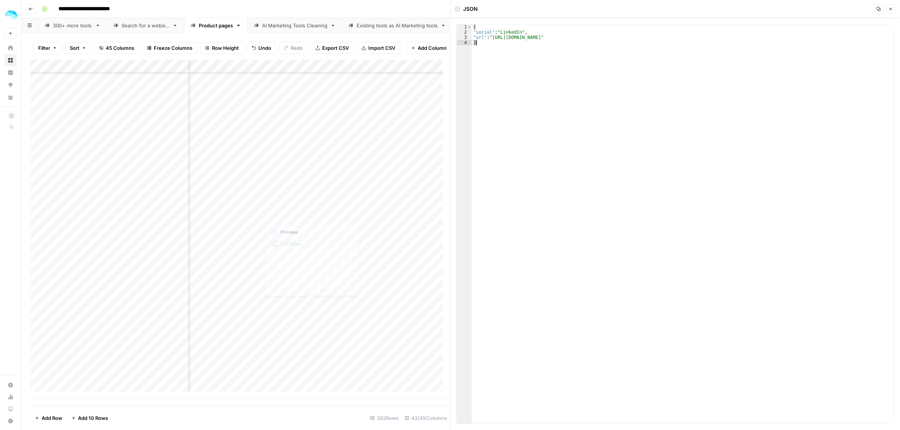
click at [307, 227] on div "Add Column" at bounding box center [239, 229] width 419 height 339
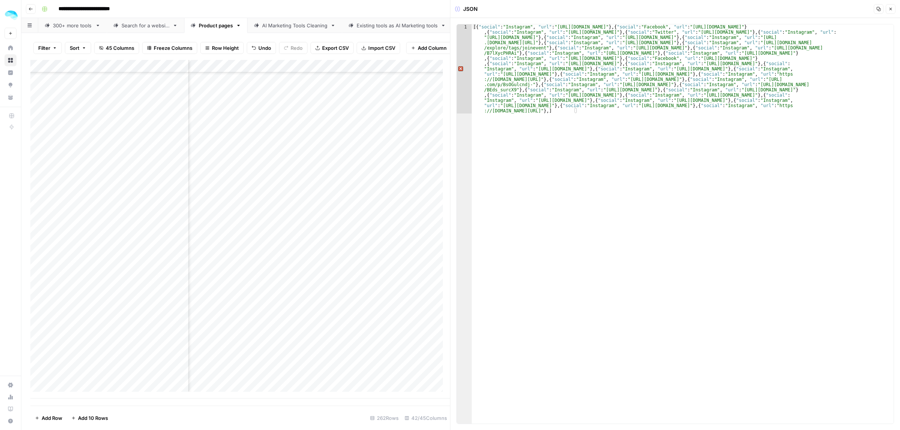
click at [183, 229] on div "Add Column" at bounding box center [239, 229] width 419 height 339
click at [367, 213] on div "Add Column" at bounding box center [239, 229] width 419 height 339
click at [385, 226] on div "Add Column" at bounding box center [239, 229] width 419 height 339
click at [381, 226] on div "Add Column" at bounding box center [239, 229] width 419 height 339
click at [381, 226] on div at bounding box center [377, 227] width 235 height 14
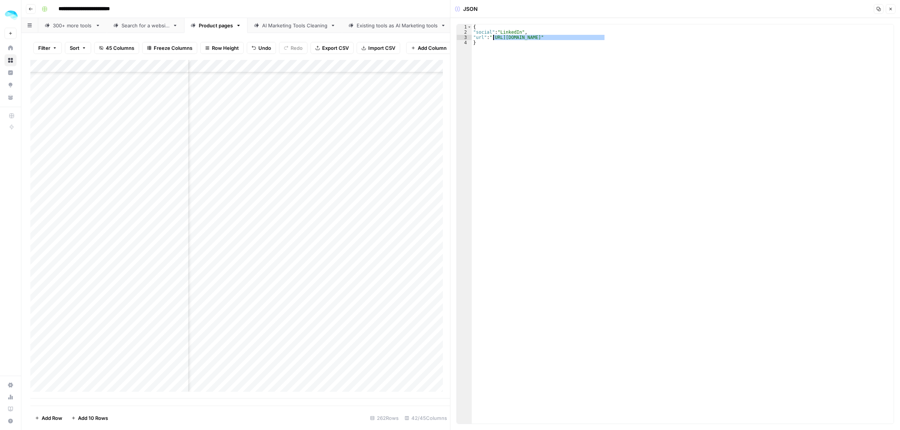
drag, startPoint x: 604, startPoint y: 40, endPoint x: 494, endPoint y: 39, distance: 110.2
click at [494, 39] on div "{ "social" : "LinkedIn" , "url" : "[URL][DOMAIN_NAME]" }" at bounding box center [683, 229] width 422 height 410
paste textarea
type textarea "**********"
click at [297, 240] on div "Add Column" at bounding box center [239, 229] width 419 height 339
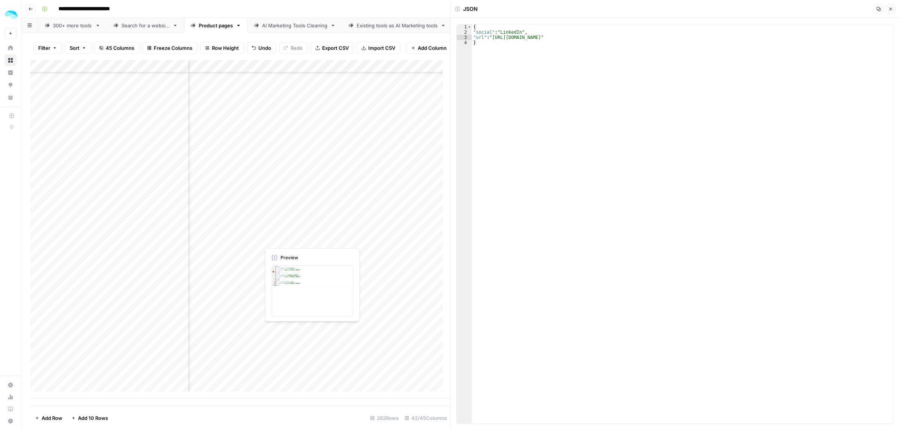
click at [297, 240] on div "Add Column" at bounding box center [239, 229] width 419 height 339
click at [180, 242] on div "Add Column" at bounding box center [239, 229] width 419 height 339
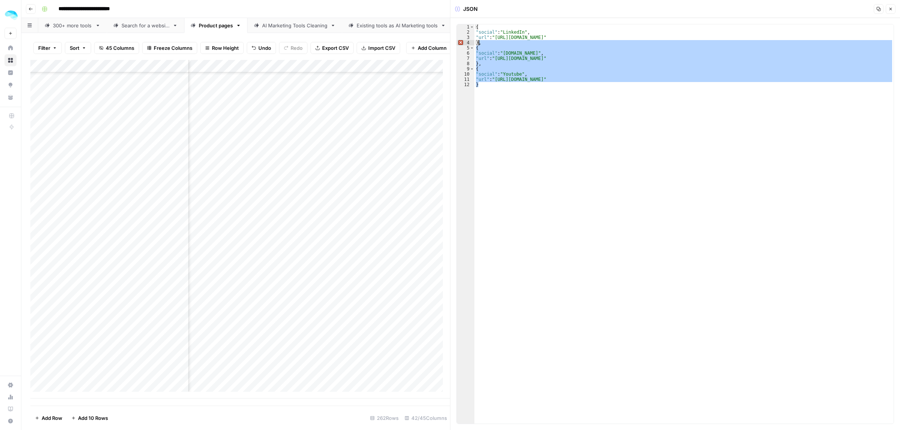
drag, startPoint x: 490, startPoint y: 91, endPoint x: 478, endPoint y: 44, distance: 48.6
click at [478, 44] on div "{ "social" : "LinkedIn" , "url" : "[URL][DOMAIN_NAME]" } , { "social" : "[DOMAI…" at bounding box center [683, 229] width 419 height 410
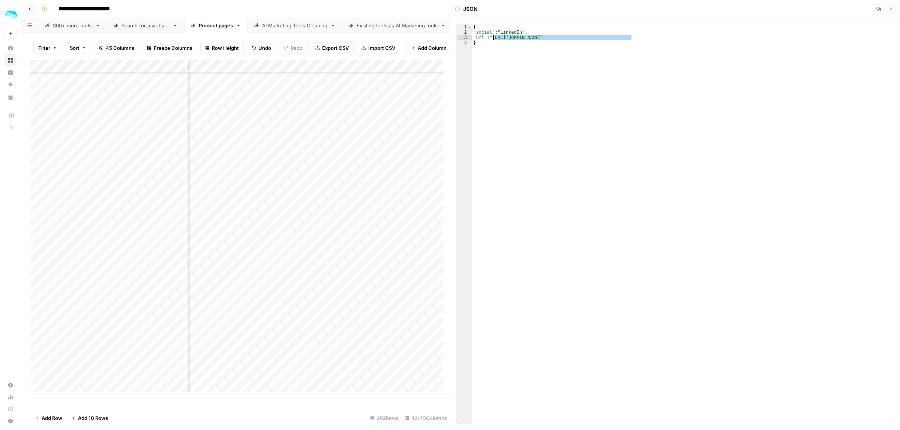
drag, startPoint x: 632, startPoint y: 37, endPoint x: 493, endPoint y: 36, distance: 138.7
click at [493, 36] on div "{ "social" : "LinkedIn" , "url" : "[URL][DOMAIN_NAME]" }" at bounding box center [683, 229] width 422 height 410
paste textarea
type textarea "**********"
click at [304, 253] on div "Add Column" at bounding box center [239, 229] width 419 height 339
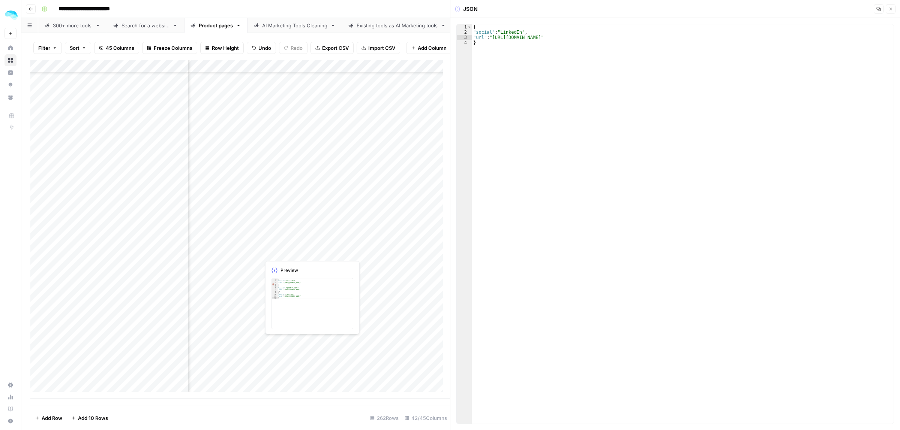
click at [304, 253] on div "Add Column" at bounding box center [239, 229] width 419 height 339
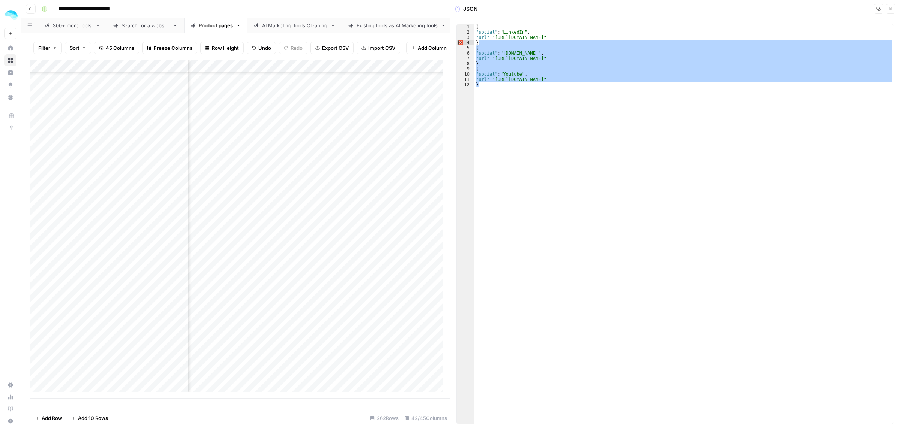
drag, startPoint x: 502, startPoint y: 85, endPoint x: 479, endPoint y: 42, distance: 48.8
click at [479, 42] on div "{ "social" : "LinkedIn" , "url" : "[URL][DOMAIN_NAME]" } , { "social" : "[DOMAI…" at bounding box center [683, 229] width 419 height 410
type textarea "*"
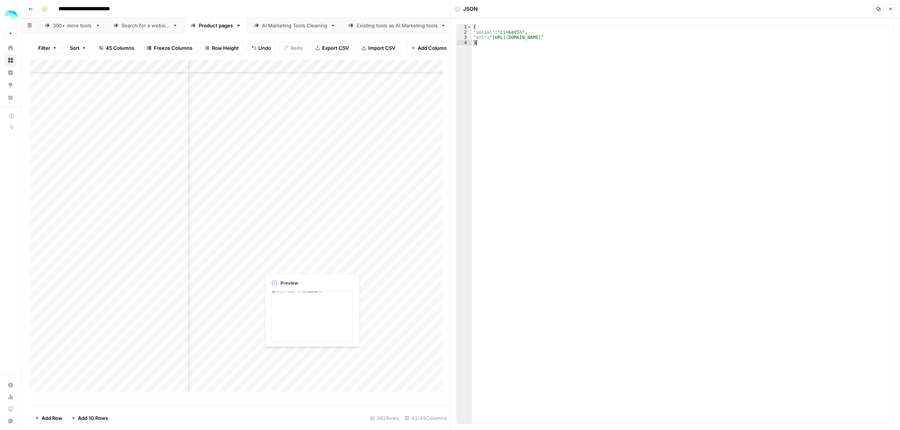
click at [319, 259] on div "Add Column" at bounding box center [239, 229] width 419 height 339
click at [317, 264] on div "Add Column" at bounding box center [239, 229] width 419 height 339
click at [317, 264] on div at bounding box center [377, 265] width 235 height 14
click at [181, 265] on div "Add Column" at bounding box center [239, 229] width 419 height 339
click at [390, 256] on div "Add Column" at bounding box center [239, 229] width 419 height 339
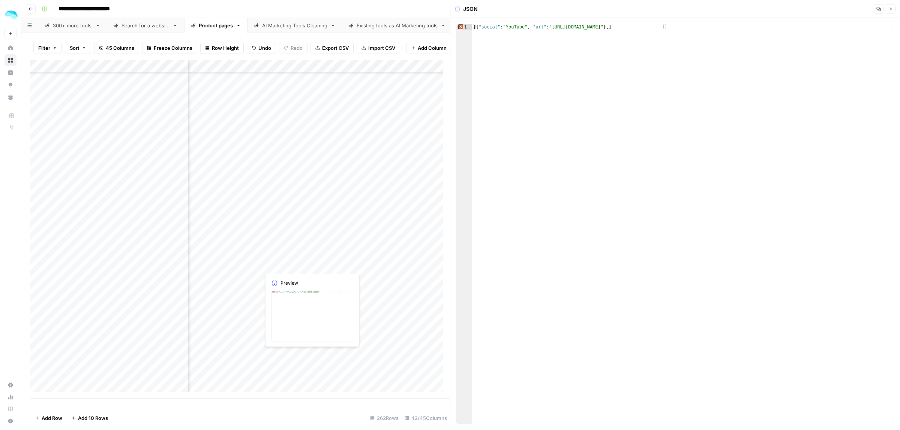
click at [402, 269] on div "Add Column" at bounding box center [239, 229] width 419 height 339
click at [401, 269] on div "Add Column" at bounding box center [239, 229] width 419 height 339
drag, startPoint x: 538, startPoint y: 37, endPoint x: 493, endPoint y: 37, distance: 45.0
click at [493, 37] on div "{ "social" : "LinkedIn" , "url" : "[URL][DOMAIN_NAME]" }" at bounding box center [683, 229] width 422 height 410
paste textarea "**"
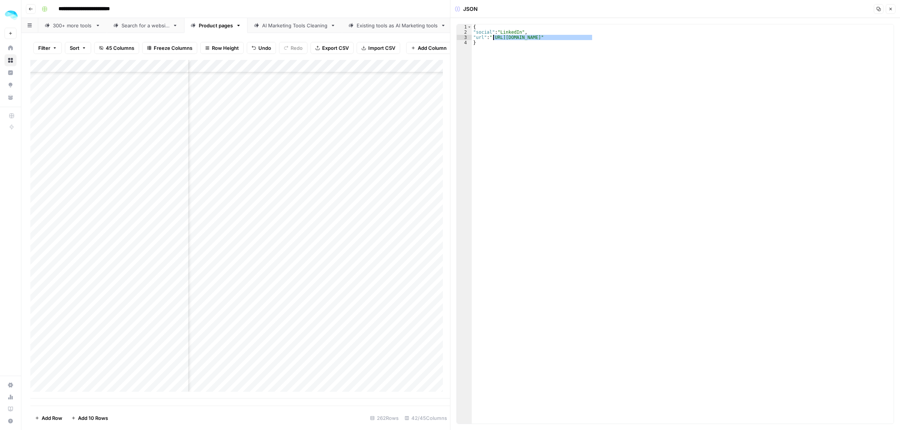
type textarea "**********"
click at [297, 279] on div "Add Column" at bounding box center [239, 229] width 419 height 339
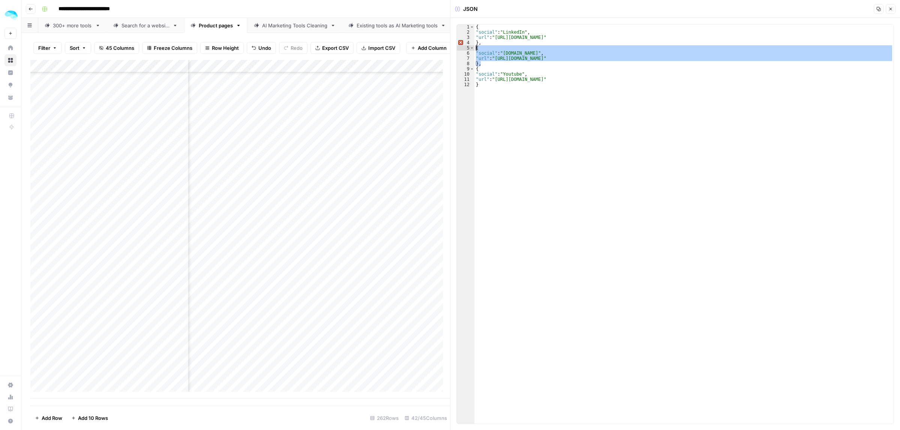
drag, startPoint x: 483, startPoint y: 64, endPoint x: 475, endPoint y: 49, distance: 16.8
click at [475, 49] on div "{ "social" : "LinkedIn" , "url" : "[URL][DOMAIN_NAME]" } , { "social" : "[DOMAI…" at bounding box center [683, 229] width 419 height 410
type textarea "**********"
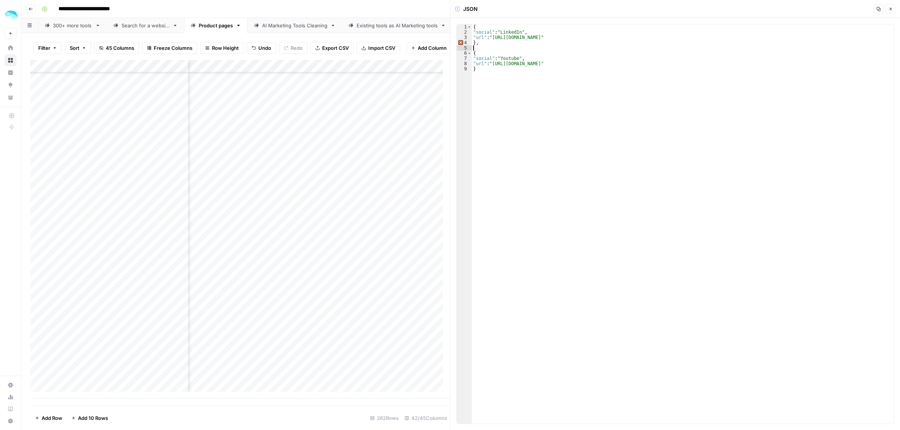
type textarea "**"
click at [301, 289] on div "Add Column" at bounding box center [239, 229] width 419 height 339
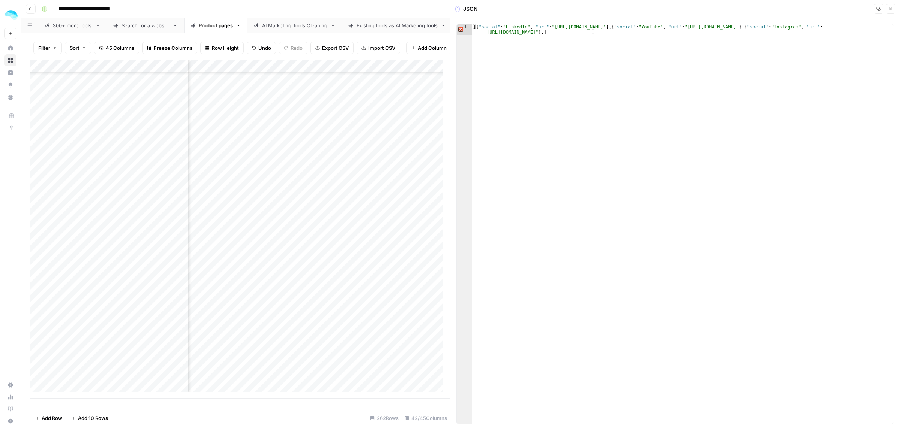
click at [323, 304] on div "Add Column" at bounding box center [239, 229] width 419 height 339
click at [88, 305] on div "Add Column" at bounding box center [239, 229] width 419 height 339
click at [300, 312] on div "Add Column" at bounding box center [239, 229] width 419 height 339
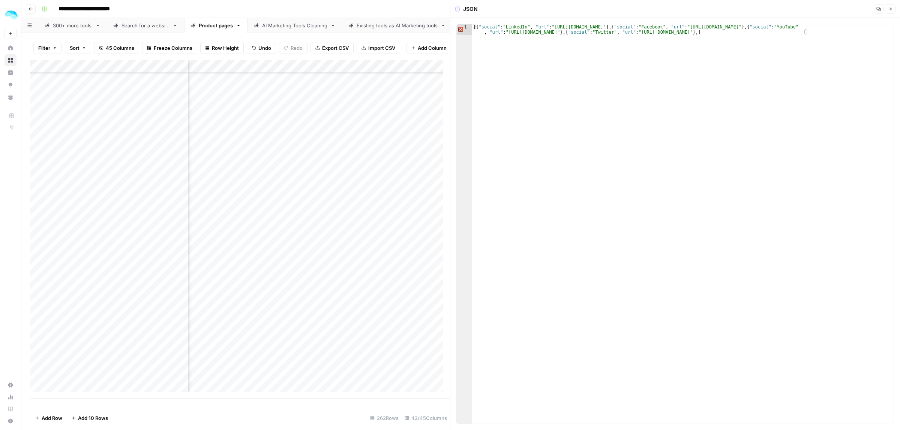
click at [183, 315] on div "Add Column" at bounding box center [239, 229] width 419 height 339
click at [358, 329] on div "Add Column" at bounding box center [239, 229] width 419 height 339
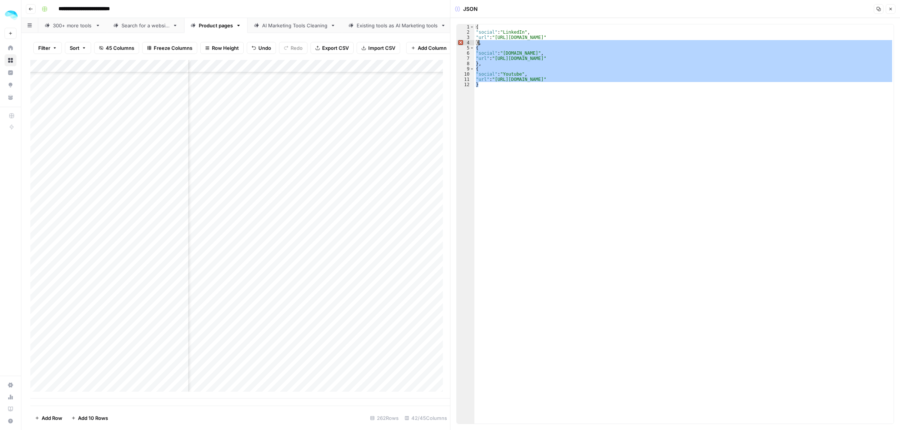
drag, startPoint x: 495, startPoint y: 93, endPoint x: 479, endPoint y: 45, distance: 50.3
click at [479, 45] on div "{ "social" : "LinkedIn" , "url" : "[URL][DOMAIN_NAME]" } , { "social" : "[DOMAI…" at bounding box center [683, 229] width 419 height 410
type textarea "*"
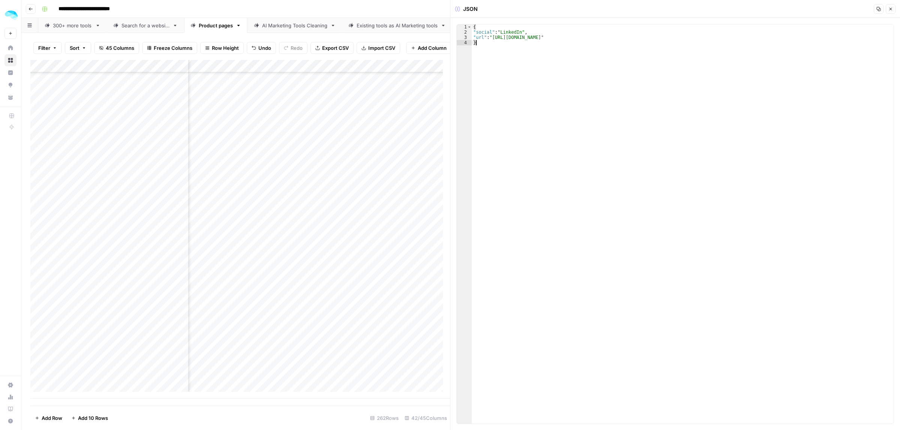
click at [331, 341] on div "Add Column" at bounding box center [239, 229] width 419 height 339
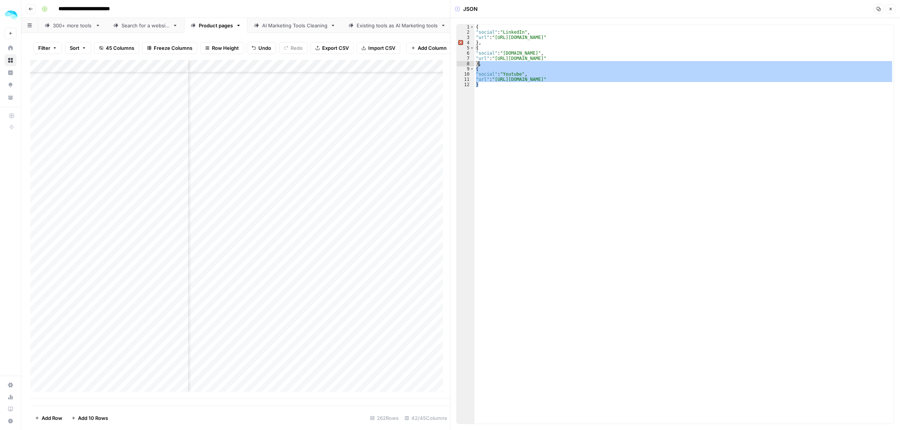
drag, startPoint x: 499, startPoint y: 89, endPoint x: 479, endPoint y: 66, distance: 30.8
click at [479, 66] on div "{ "social" : "LinkedIn" , "url" : "[URL][DOMAIN_NAME]" } , { "social" : "[DOMAI…" at bounding box center [683, 229] width 419 height 410
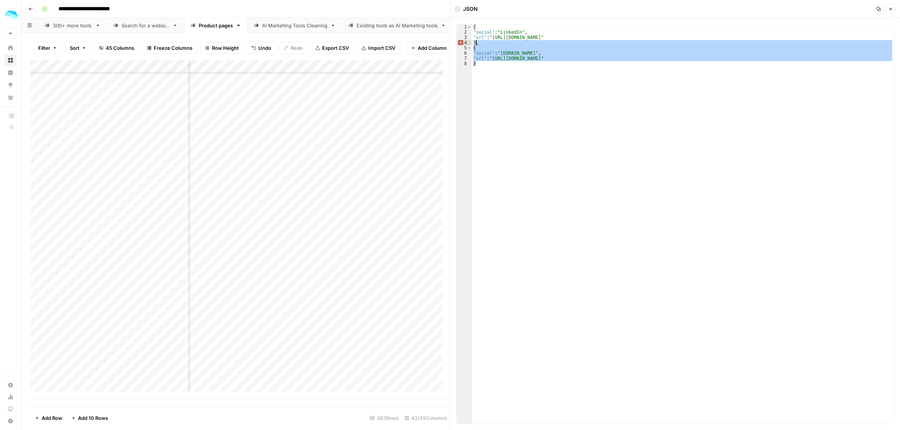
drag, startPoint x: 477, startPoint y: 54, endPoint x: 476, endPoint y: 43, distance: 10.1
click at [476, 43] on div "{ "social" : "LinkedIn" , "url" : "[URL][DOMAIN_NAME]" } , { "social" : "[DOMAI…" at bounding box center [683, 229] width 422 height 410
type textarea "*"
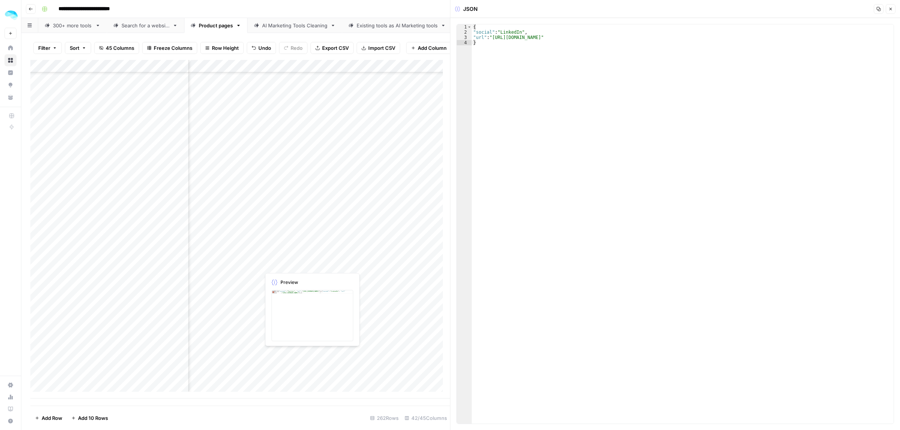
click at [309, 356] on div "Add Column" at bounding box center [239, 229] width 419 height 339
click at [300, 368] on div "Add Column" at bounding box center [239, 229] width 419 height 339
click at [180, 368] on div "Add Column" at bounding box center [239, 229] width 419 height 339
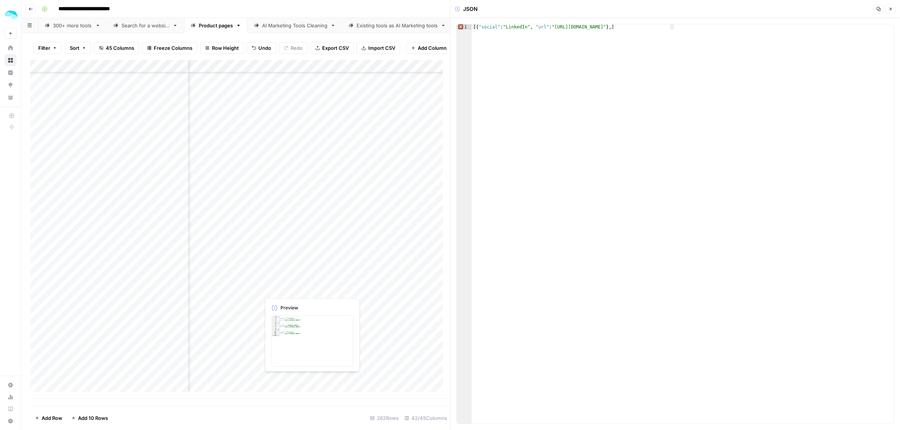
click at [289, 378] on div "Add Column" at bounding box center [239, 229] width 419 height 339
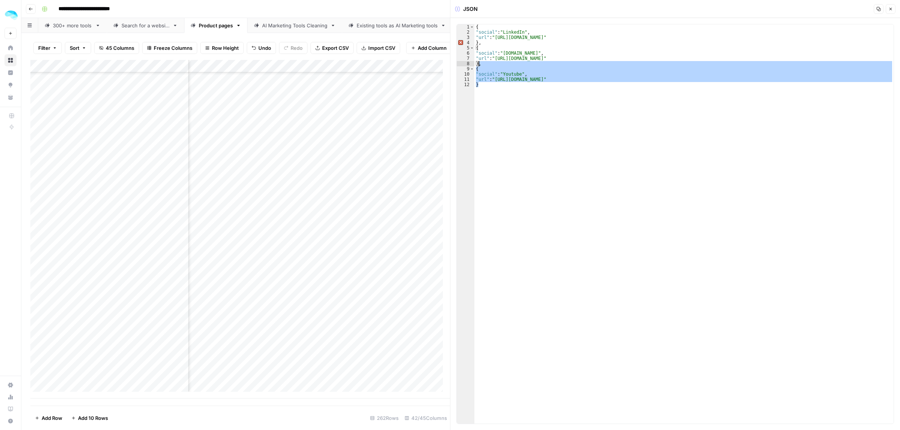
drag, startPoint x: 511, startPoint y: 87, endPoint x: 478, endPoint y: 64, distance: 39.8
click at [478, 64] on div "{ "social" : "LinkedIn" , "url" : "[URL][DOMAIN_NAME]" } , { "social" : "[DOMAI…" at bounding box center [683, 229] width 419 height 410
type textarea "*"
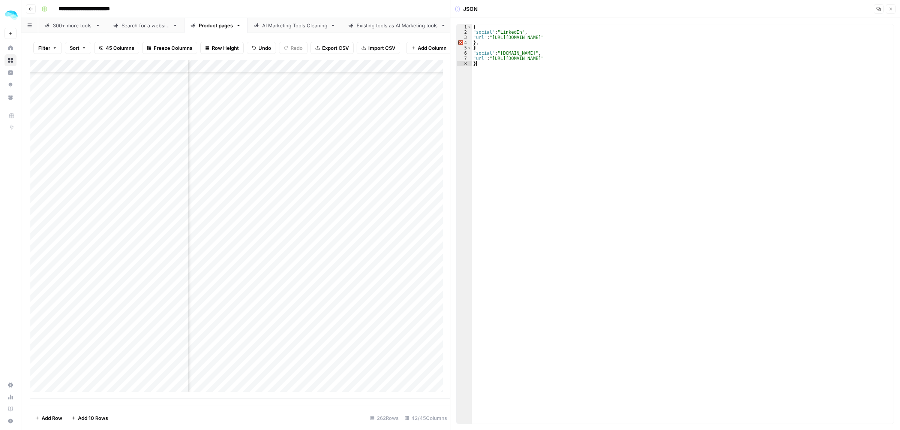
scroll to position [3032, 966]
click at [891, 10] on icon "button" at bounding box center [890, 9] width 3 height 3
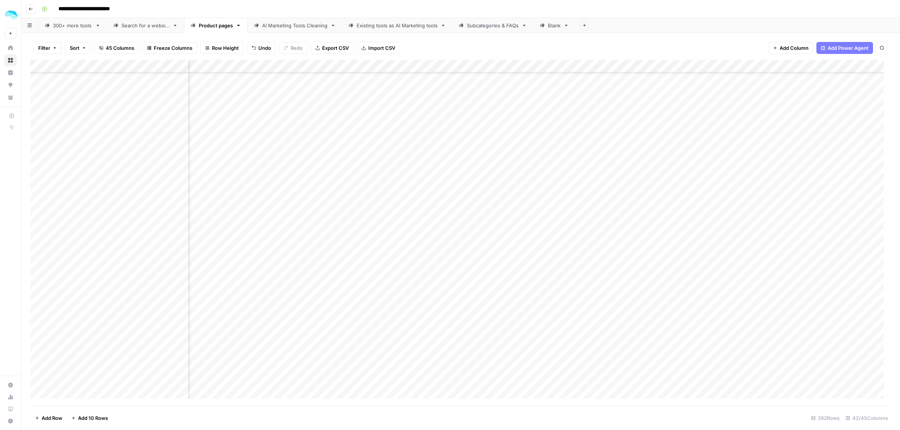
scroll to position [1994, 942]
click at [338, 66] on div "Add Column" at bounding box center [460, 233] width 860 height 346
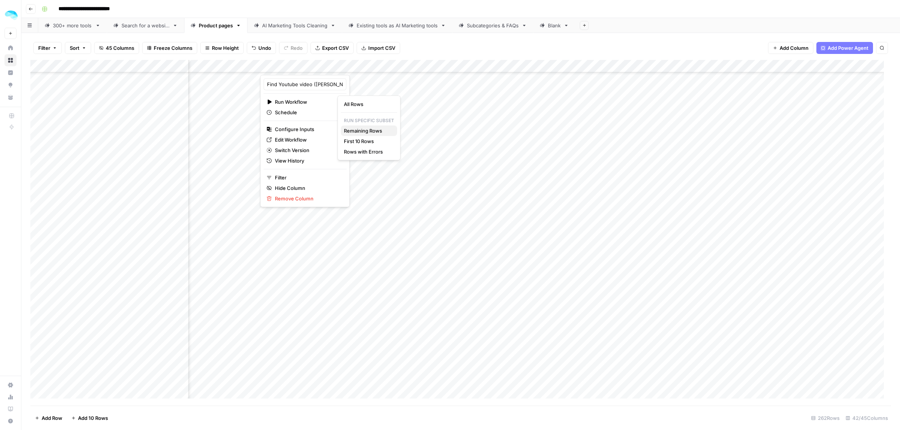
click at [383, 132] on span "Remaining Rows" at bounding box center [367, 130] width 47 height 7
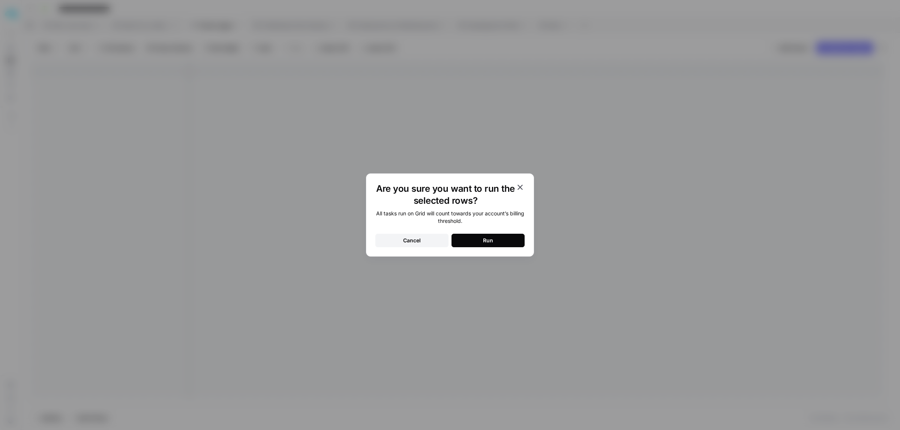
click at [476, 239] on button "Run" at bounding box center [487, 240] width 73 height 13
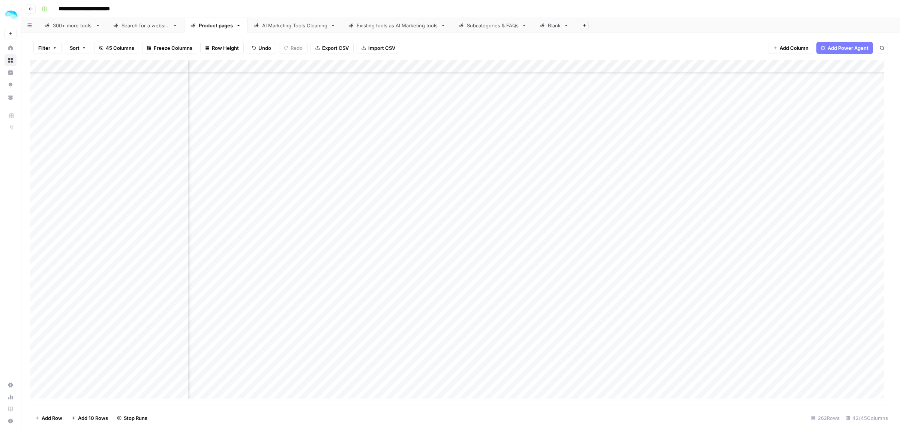
click at [338, 252] on div "Add Column" at bounding box center [460, 233] width 860 height 346
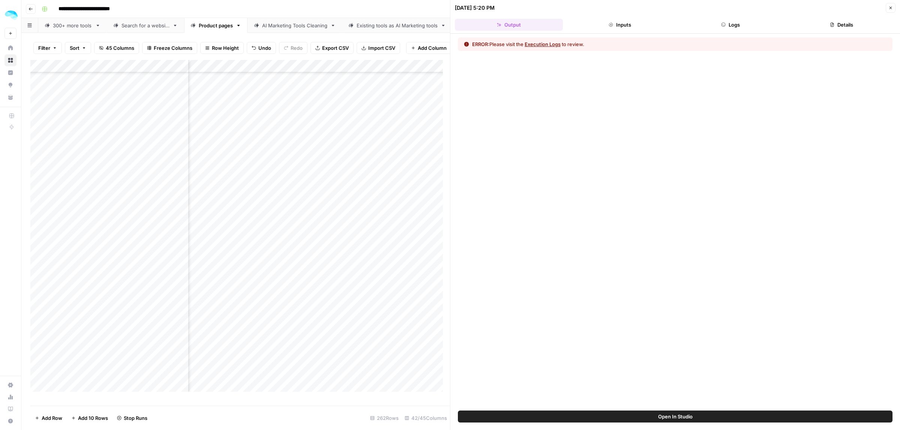
click at [732, 25] on button "Logs" at bounding box center [731, 25] width 108 height 12
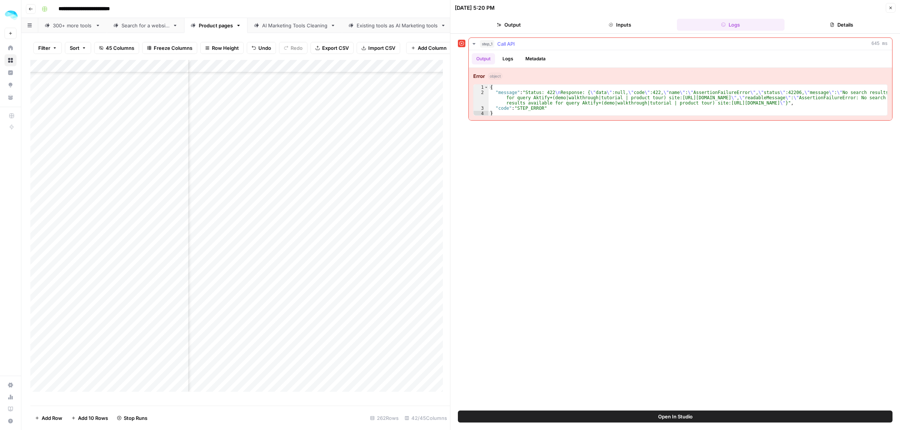
type textarea "**********"
drag, startPoint x: 590, startPoint y: 92, endPoint x: 617, endPoint y: 92, distance: 27.0
click at [608, 92] on div "{ "message" : "Status: 422 \n Response: { \" data \" :null, \" code \" :422, \"…" at bounding box center [687, 106] width 398 height 42
click at [668, 98] on div "{ "message" : "Status: 422 \n Response: { \" data \" :null, \" code \" :422, \"…" at bounding box center [687, 106] width 398 height 42
click at [690, 99] on div "{ "message" : "Status: 422 \n Response: { \" data \" :null, \" code \" :422, \"…" at bounding box center [687, 106] width 398 height 42
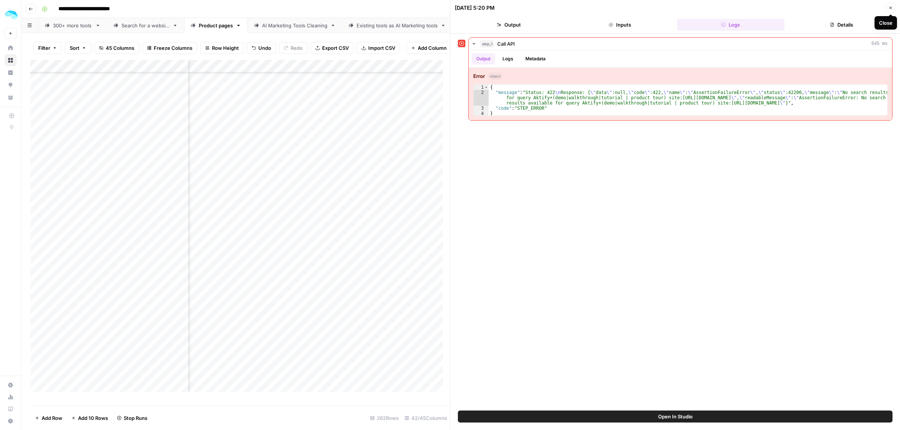
click at [891, 10] on icon "button" at bounding box center [890, 8] width 4 height 4
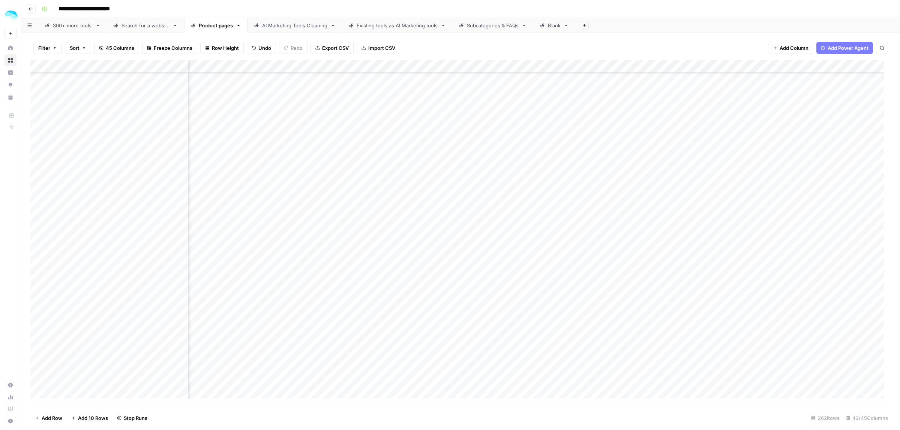
scroll to position [2088, 942]
click at [471, 146] on div "Add Column" at bounding box center [460, 233] width 860 height 346
click at [382, 158] on div "Add Column" at bounding box center [460, 233] width 860 height 346
